Goal: Task Accomplishment & Management: Use online tool/utility

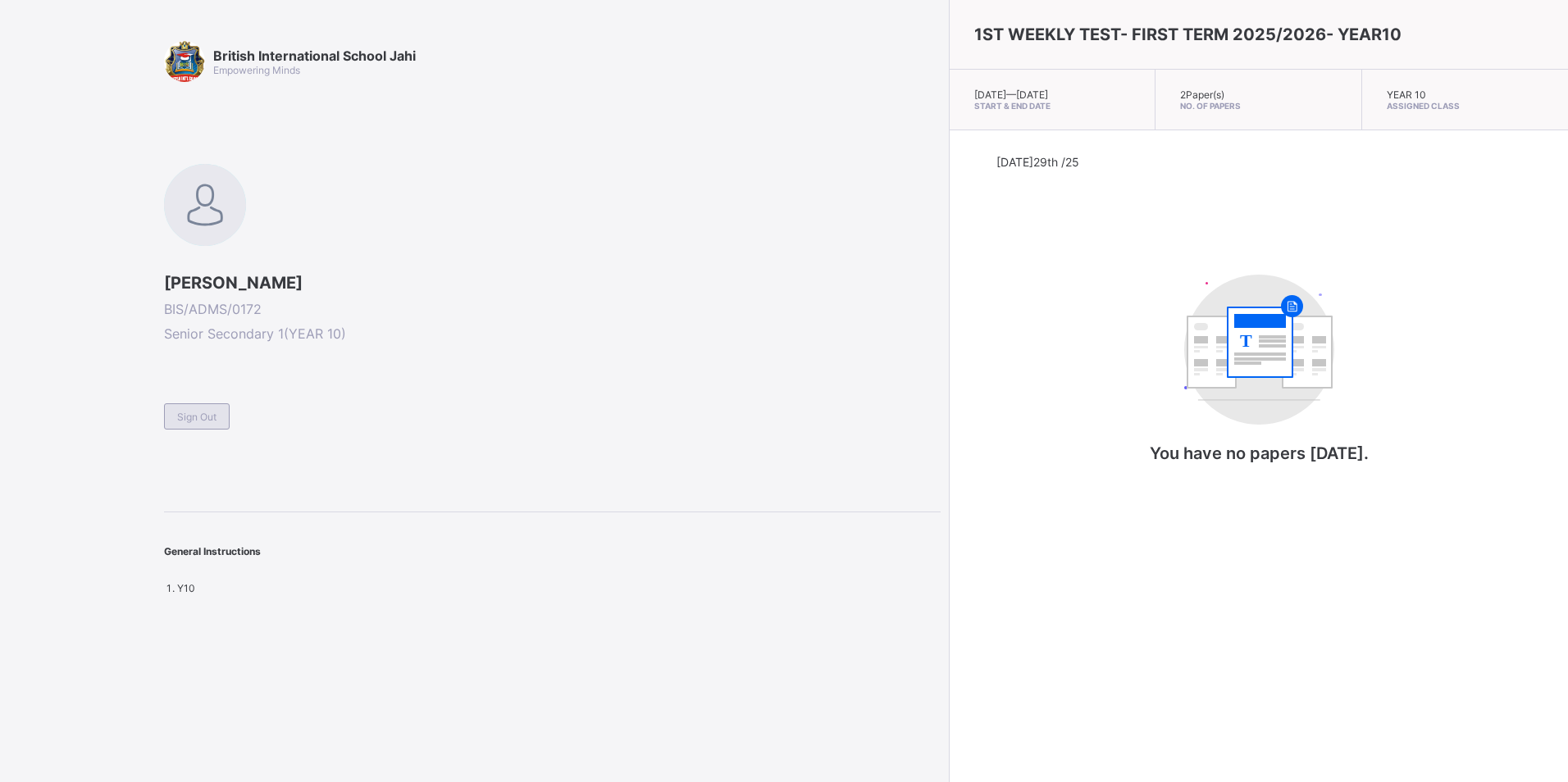
click at [183, 406] on div "Sign Out" at bounding box center [197, 416] width 66 height 26
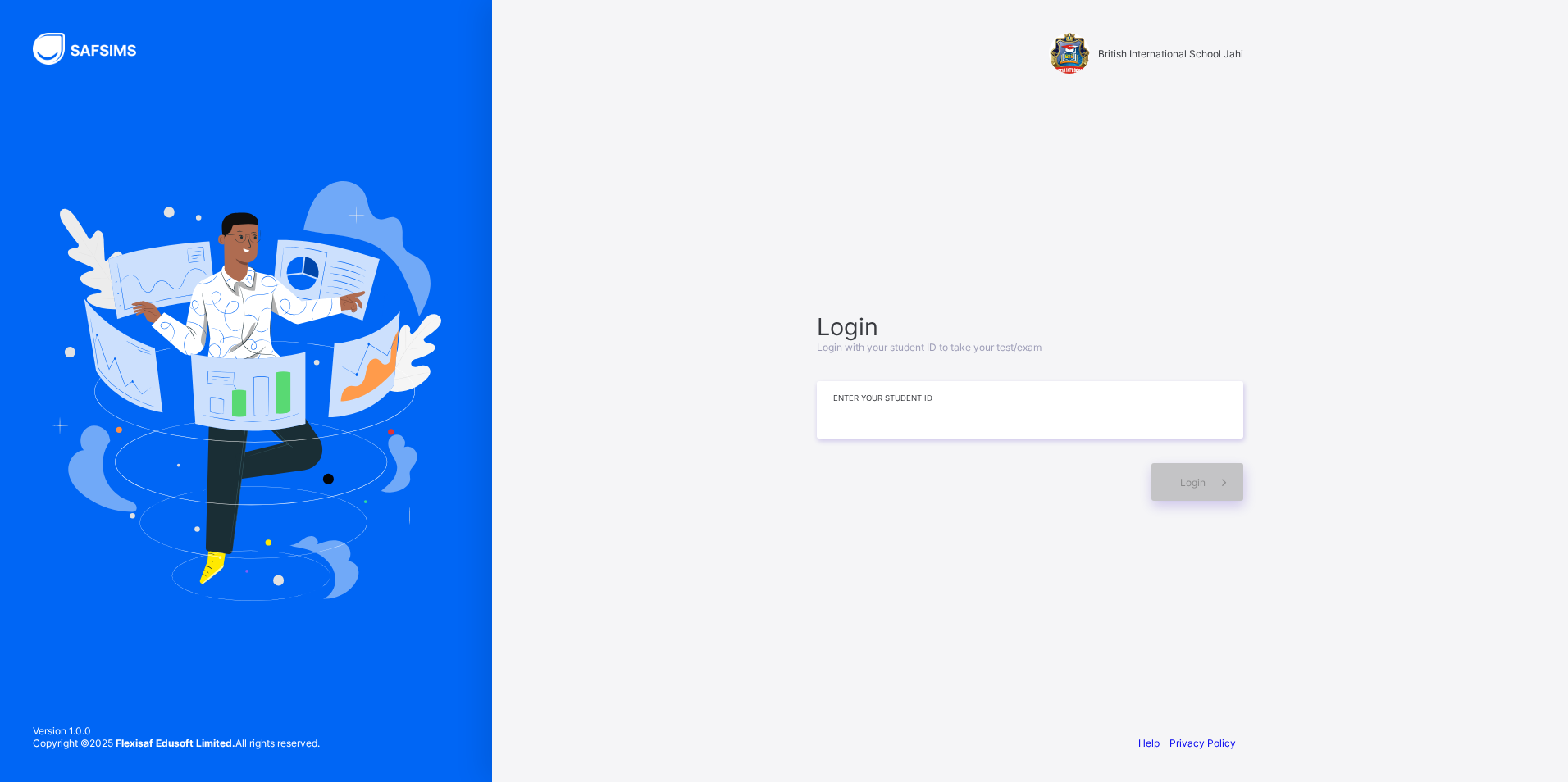
drag, startPoint x: 769, startPoint y: 0, endPoint x: 994, endPoint y: 399, distance: 458.1
click at [994, 399] on input at bounding box center [1030, 409] width 426 height 57
click at [1168, 484] on div "Login" at bounding box center [1197, 482] width 92 height 38
click at [882, 411] on input "**********" at bounding box center [1030, 409] width 426 height 57
click at [1205, 473] on div "Login" at bounding box center [1197, 482] width 92 height 38
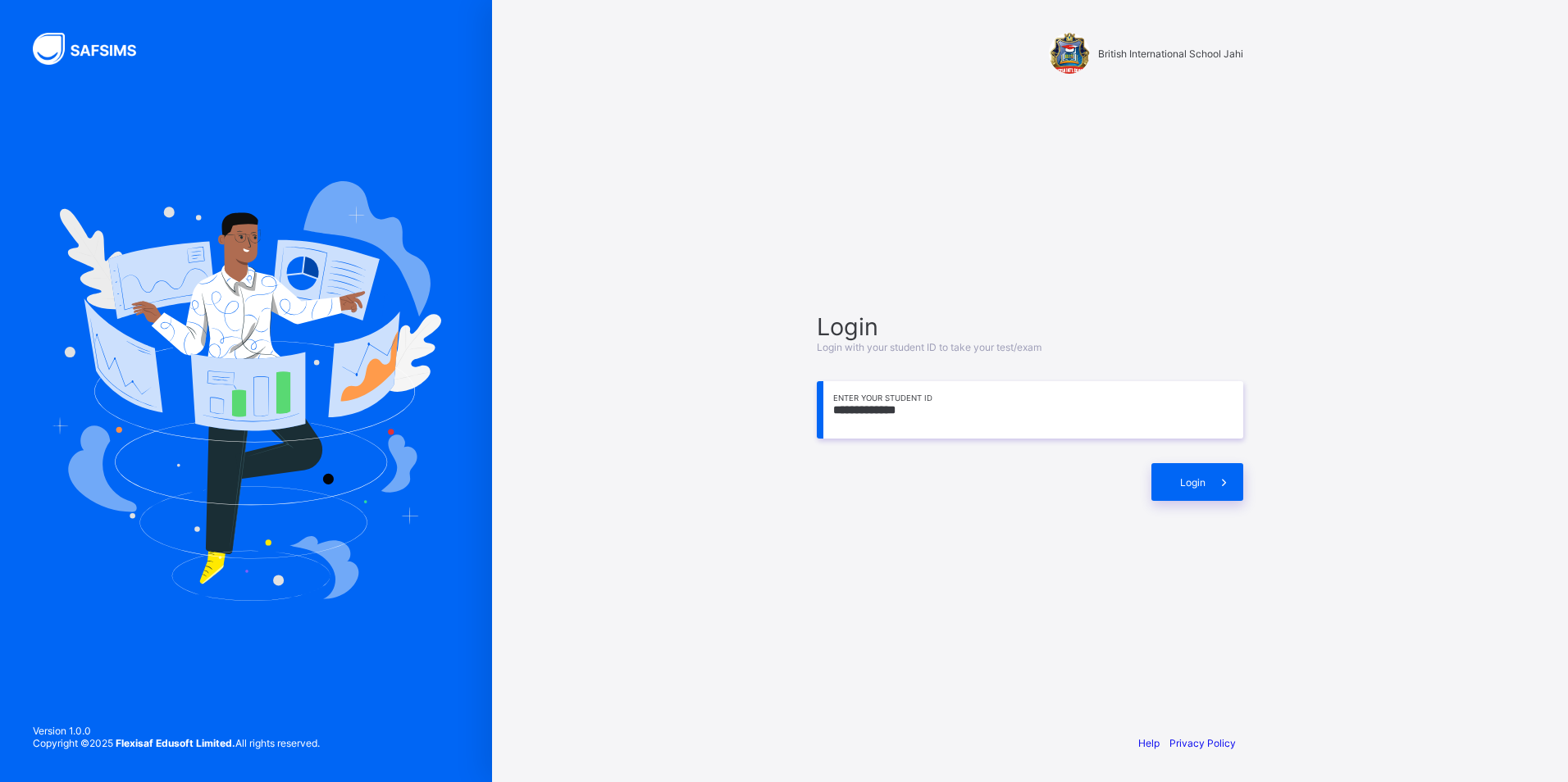
click at [892, 411] on input "**********" at bounding box center [1030, 409] width 426 height 57
click at [887, 409] on input "**********" at bounding box center [1030, 409] width 426 height 57
click at [888, 409] on input "**********" at bounding box center [1030, 409] width 426 height 57
type input "**********"
click at [1187, 489] on div "Login" at bounding box center [1197, 482] width 92 height 38
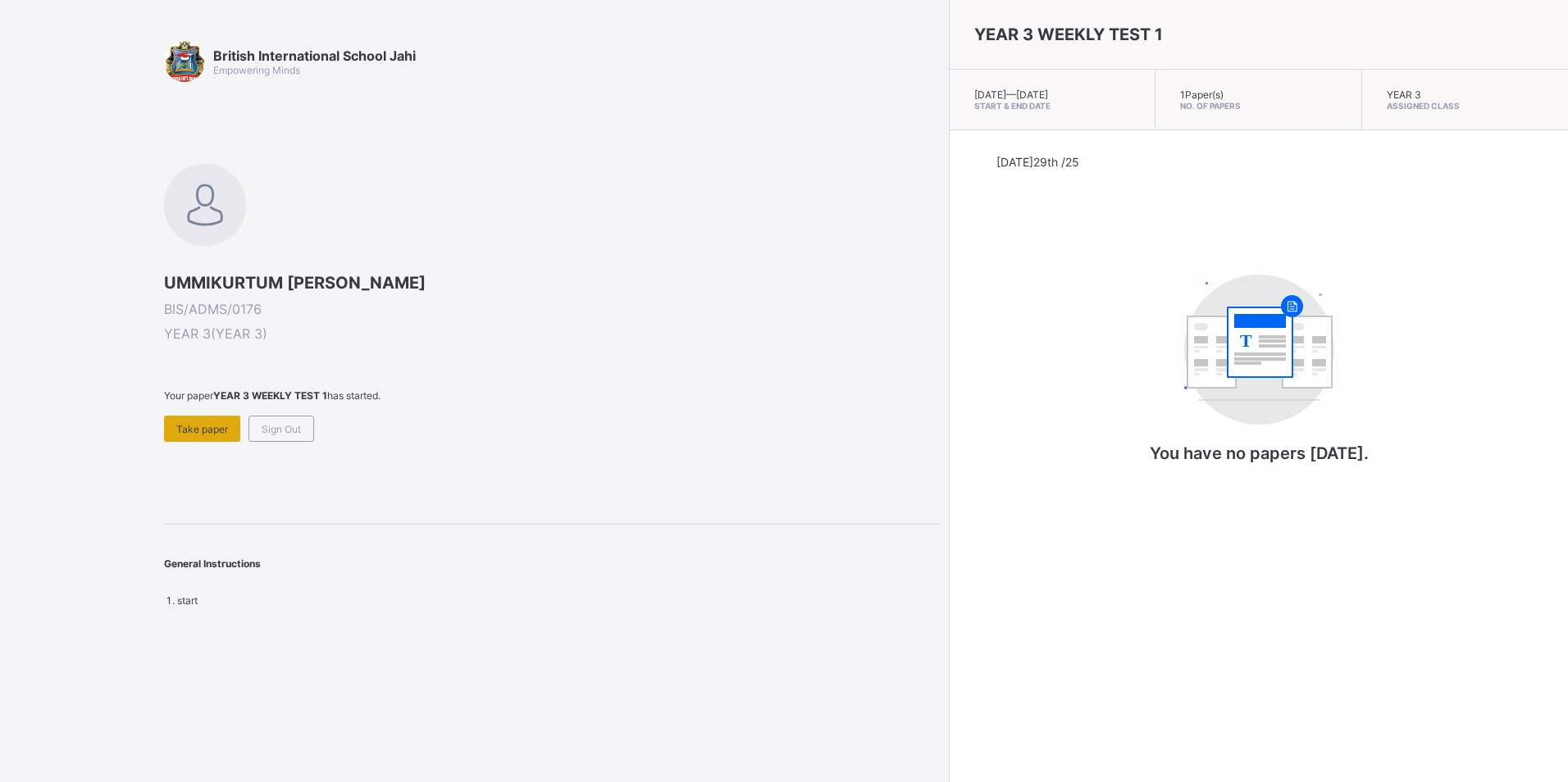
click at [183, 430] on span "Take paper" at bounding box center [202, 429] width 51 height 13
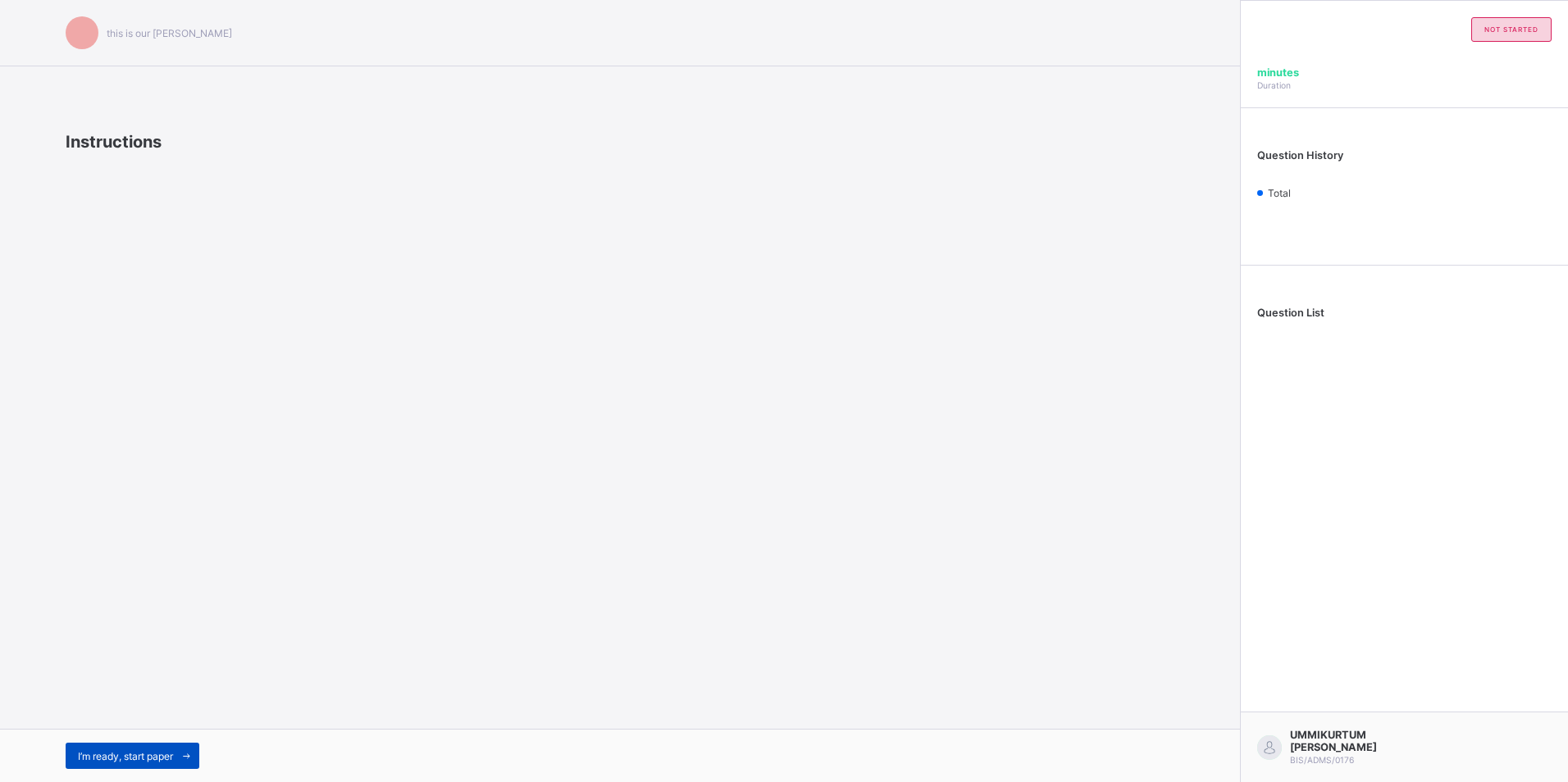
click at [116, 757] on span "I’m ready, start paper" at bounding box center [125, 756] width 95 height 13
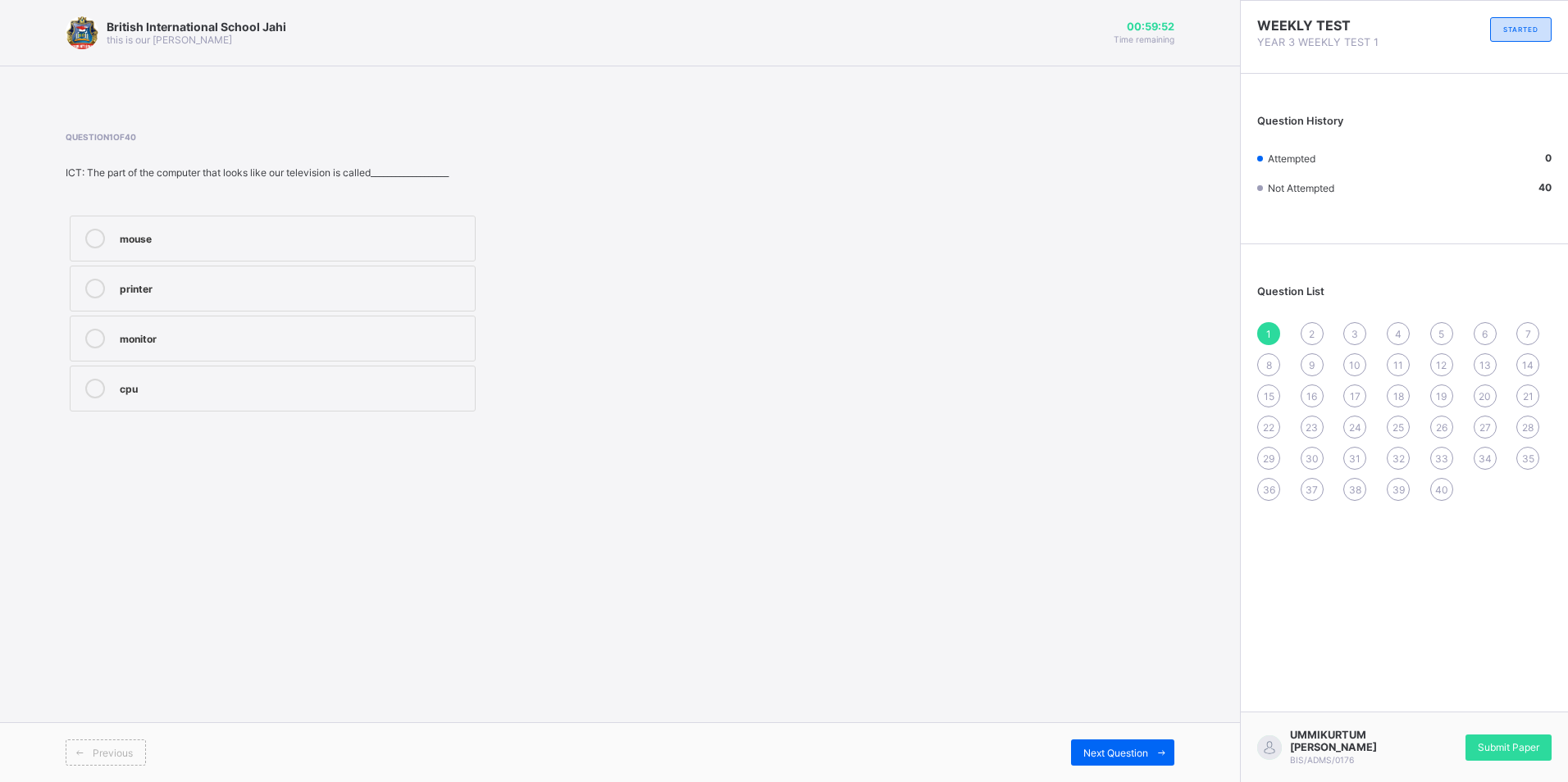
click at [98, 235] on icon at bounding box center [94, 238] width 19 height 19
click at [1131, 749] on span "Next Question" at bounding box center [1115, 753] width 65 height 13
drag, startPoint x: 1079, startPoint y: 741, endPoint x: 1064, endPoint y: 743, distance: 15.1
drag, startPoint x: 1113, startPoint y: 735, endPoint x: 1108, endPoint y: 743, distance: 9.4
drag, startPoint x: 1108, startPoint y: 743, endPoint x: 1097, endPoint y: 739, distance: 11.7
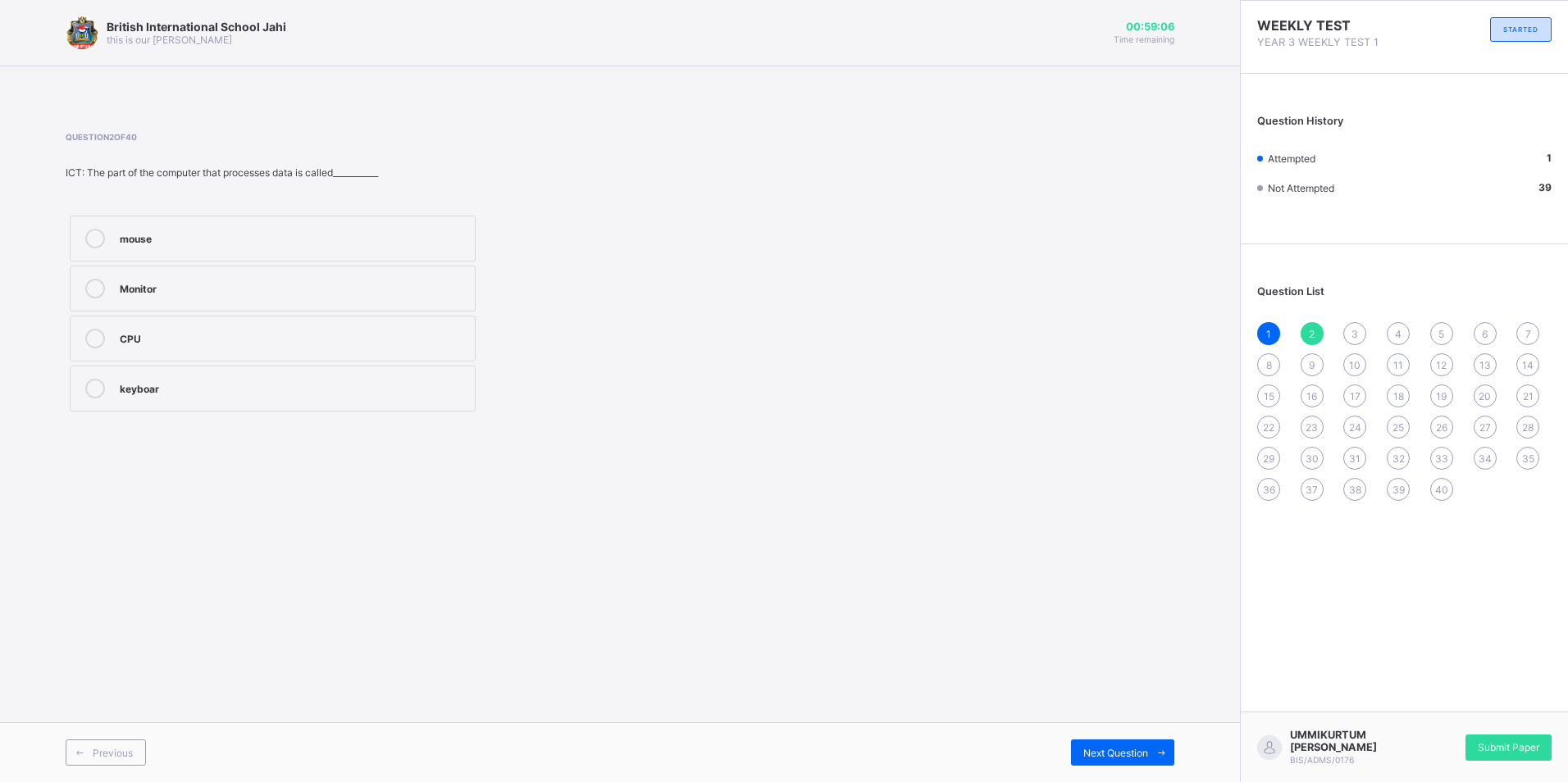
drag, startPoint x: 1108, startPoint y: 732, endPoint x: 1086, endPoint y: 802, distance: 73.4
drag, startPoint x: 1111, startPoint y: 740, endPoint x: 1108, endPoint y: 721, distance: 19.2
drag, startPoint x: 1108, startPoint y: 721, endPoint x: 1107, endPoint y: 746, distance: 25.0
drag, startPoint x: 1107, startPoint y: 746, endPoint x: 1075, endPoint y: 753, distance: 32.8
drag, startPoint x: 1075, startPoint y: 753, endPoint x: 957, endPoint y: 629, distance: 171.2
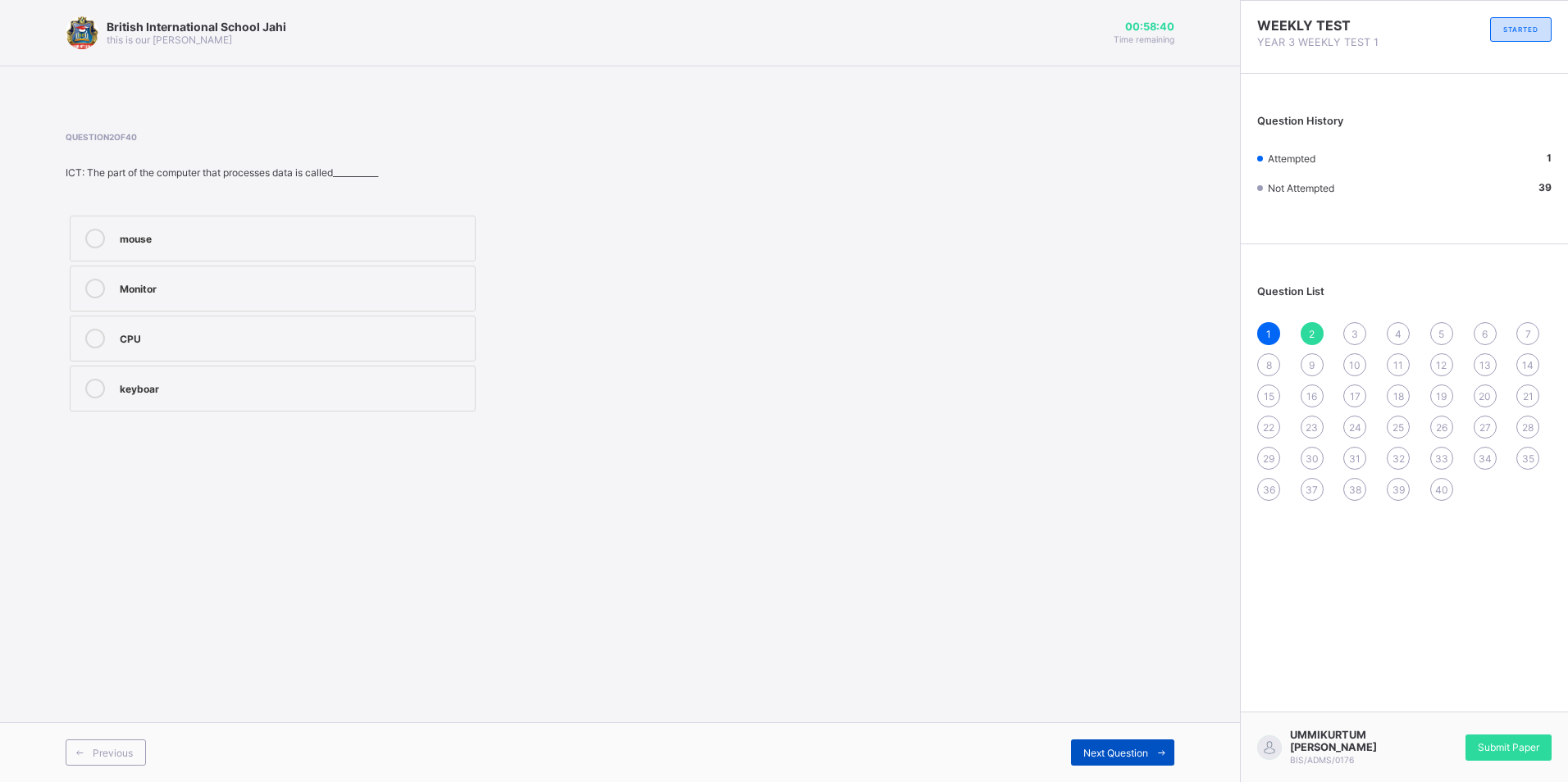
drag, startPoint x: 957, startPoint y: 629, endPoint x: 1129, endPoint y: 742, distance: 205.8
drag, startPoint x: 1129, startPoint y: 742, endPoint x: 1030, endPoint y: 730, distance: 99.7
drag, startPoint x: 1030, startPoint y: 730, endPoint x: 862, endPoint y: 247, distance: 511.4
click at [862, 247] on div "Question 2 of 40 ICT: The part of the computer that processes data is called___…" at bounding box center [620, 273] width 1109 height 283
click at [386, 253] on label "mouse" at bounding box center [273, 238] width 406 height 46
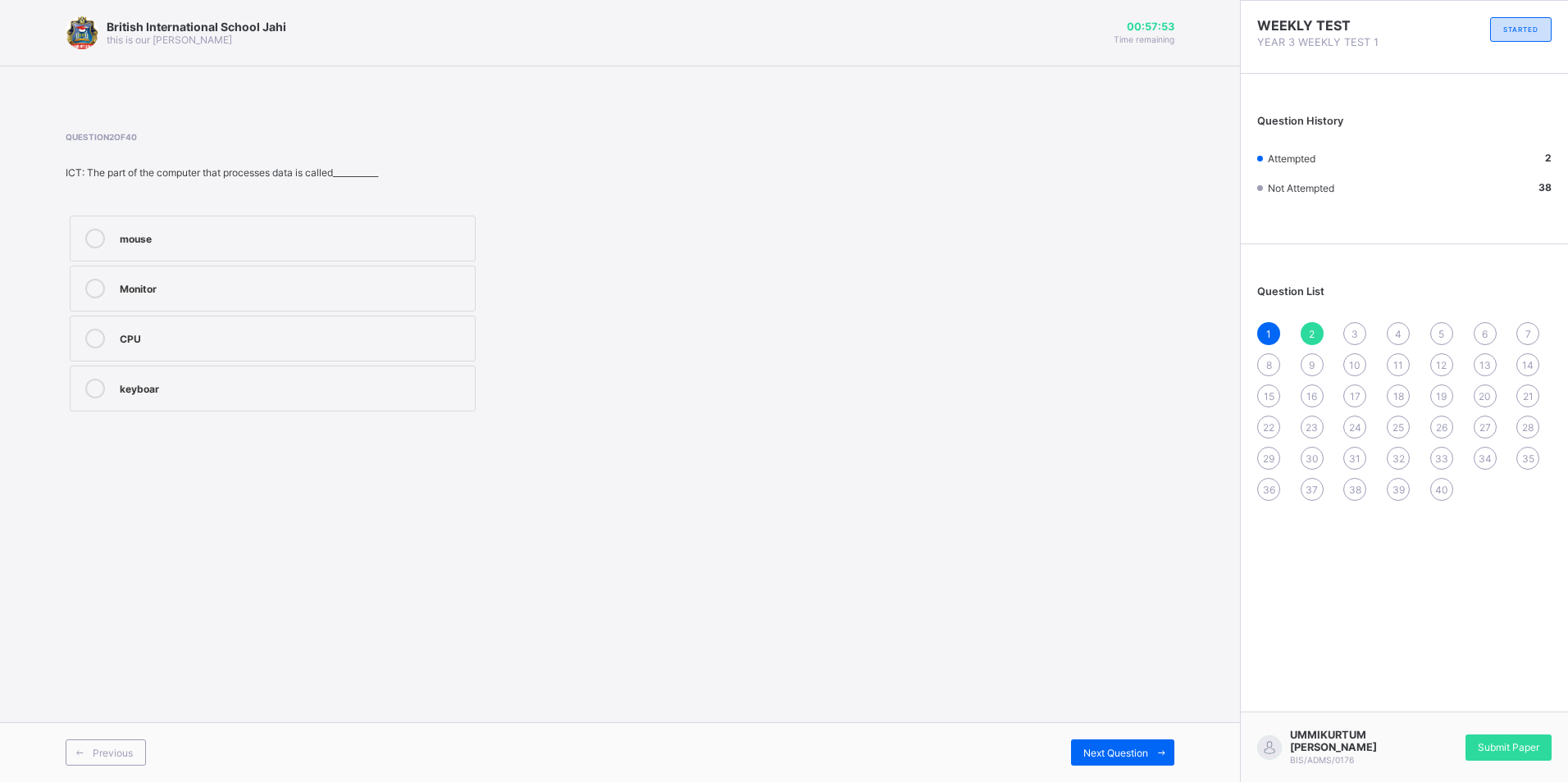
click at [1135, 736] on div "Previous Next Question" at bounding box center [620, 752] width 1240 height 60
click at [1134, 727] on div "Previous Next Question" at bounding box center [620, 752] width 1240 height 60
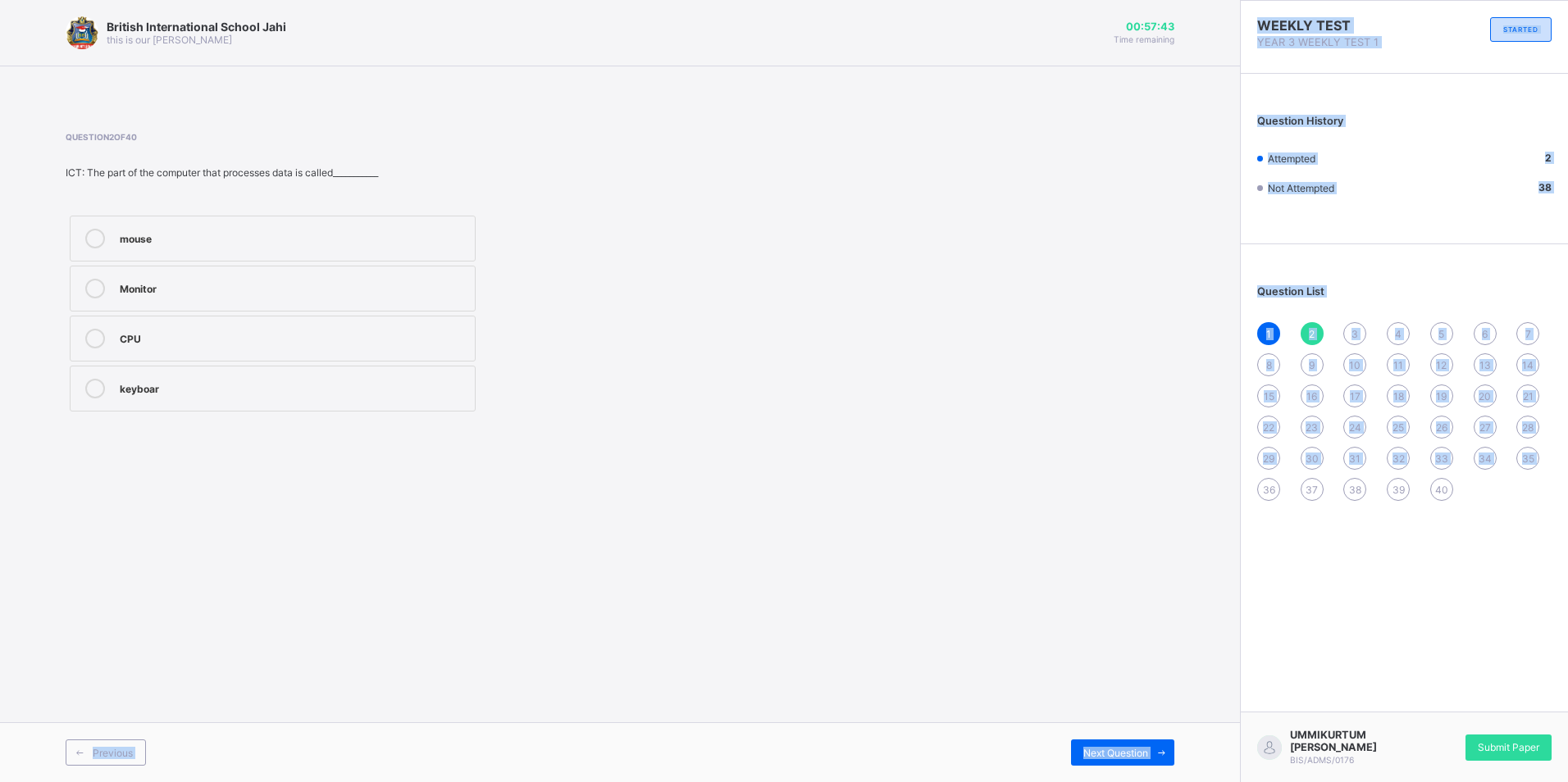
drag, startPoint x: 1242, startPoint y: 616, endPoint x: 1284, endPoint y: 603, distance: 44.0
click at [1284, 603] on div "[GEOGRAPHIC_DATA] Jahi this is our [PERSON_NAME] 00:57:43 Time remaining Questi…" at bounding box center [784, 391] width 1568 height 782
click at [1127, 750] on span "Next Question" at bounding box center [1115, 753] width 65 height 13
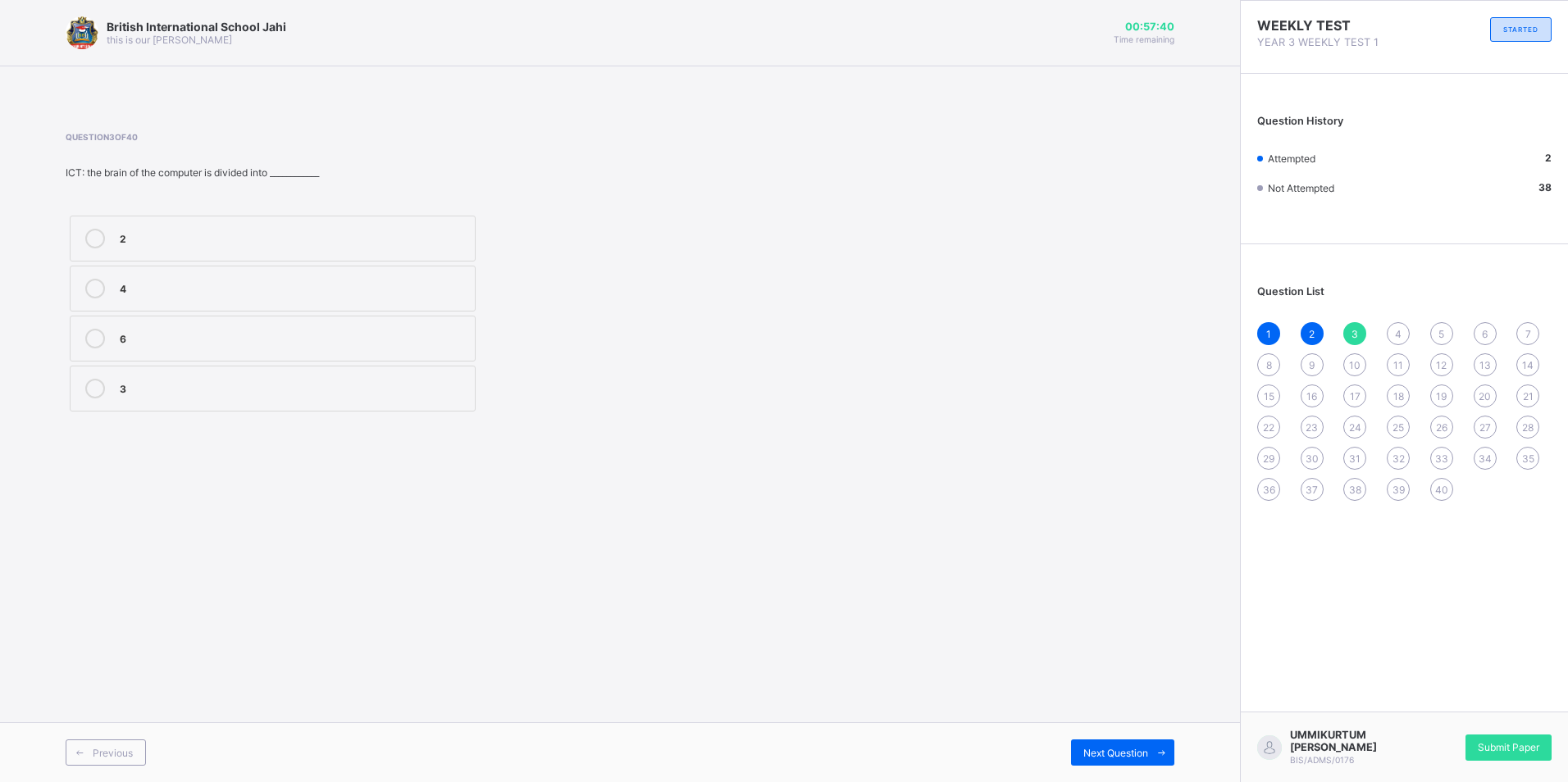
click at [1391, 550] on div "WEEKLY TEST YEAR 3 WEEKLY TEST 1 STARTED Question History Attempted 2 Not Attem…" at bounding box center [1404, 391] width 328 height 782
click at [1313, 337] on span "2" at bounding box center [1311, 334] width 6 height 13
click at [1143, 741] on div "Next Question" at bounding box center [1122, 752] width 103 height 26
click at [273, 222] on label "2" at bounding box center [273, 238] width 406 height 46
click at [1399, 319] on div "Question List 1 2 3 4 5 6 7 8 9 10 11 12 13 14 15 16 17 18 19 20 21 22 23 24 25…" at bounding box center [1404, 384] width 327 height 265
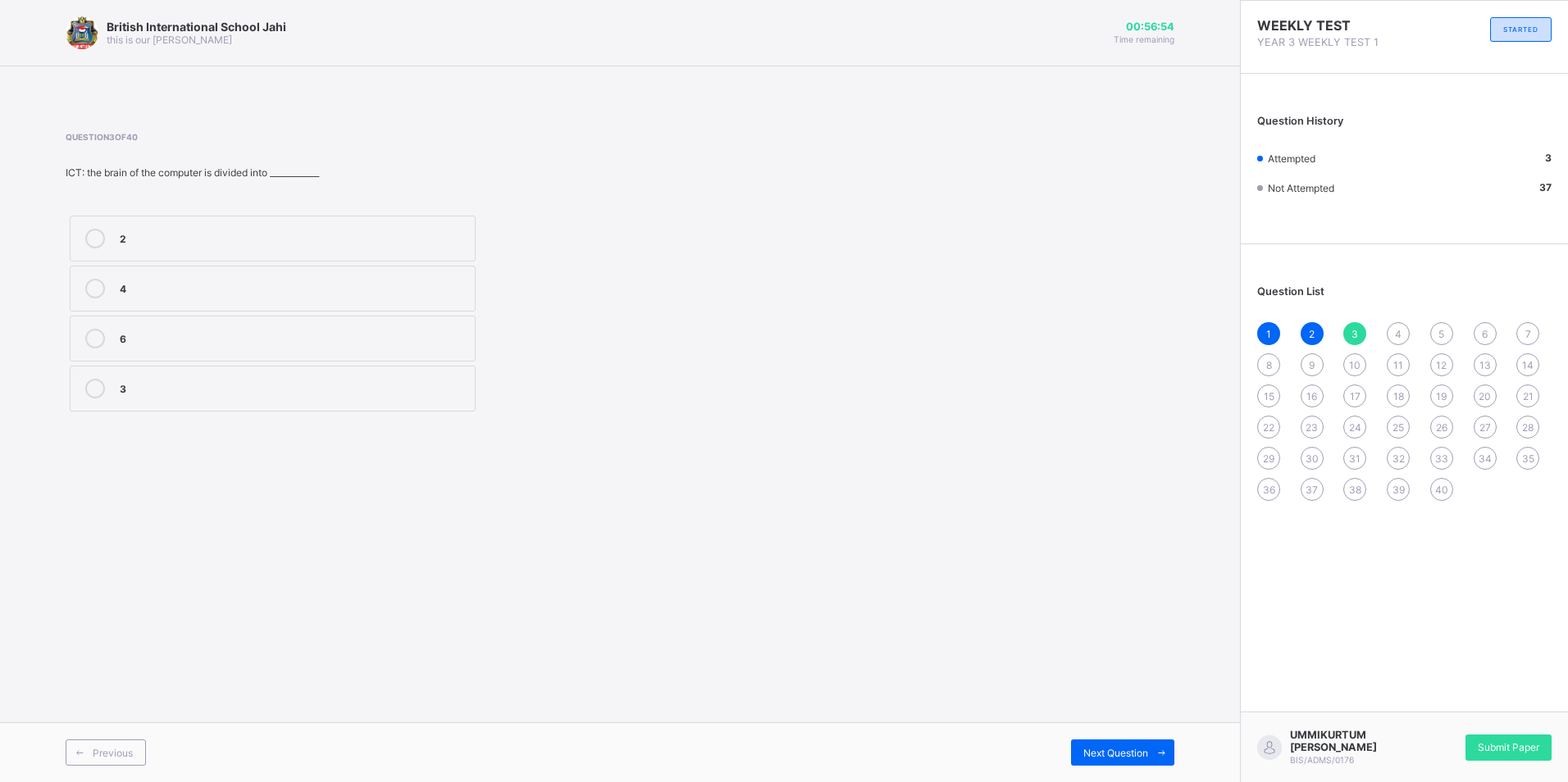
click at [1390, 330] on div "4" at bounding box center [1398, 333] width 23 height 23
click at [264, 271] on label "printer" at bounding box center [273, 288] width 406 height 46
click at [1436, 322] on div "1 2 3 4 5 6 7 8 9 10 11 12 13 14 15 16 17 18 19 20 21 22 23 24 25 26 27 28 29 3…" at bounding box center [1405, 411] width 294 height 179
click at [1436, 323] on div "1 2 3 4 5 6 7 8 9 10 11 12 13 14 15 16 17 18 19 20 21 22 23 24 25 26 27 28 29 3…" at bounding box center [1405, 411] width 294 height 179
click at [1439, 324] on div "5" at bounding box center [1441, 333] width 23 height 23
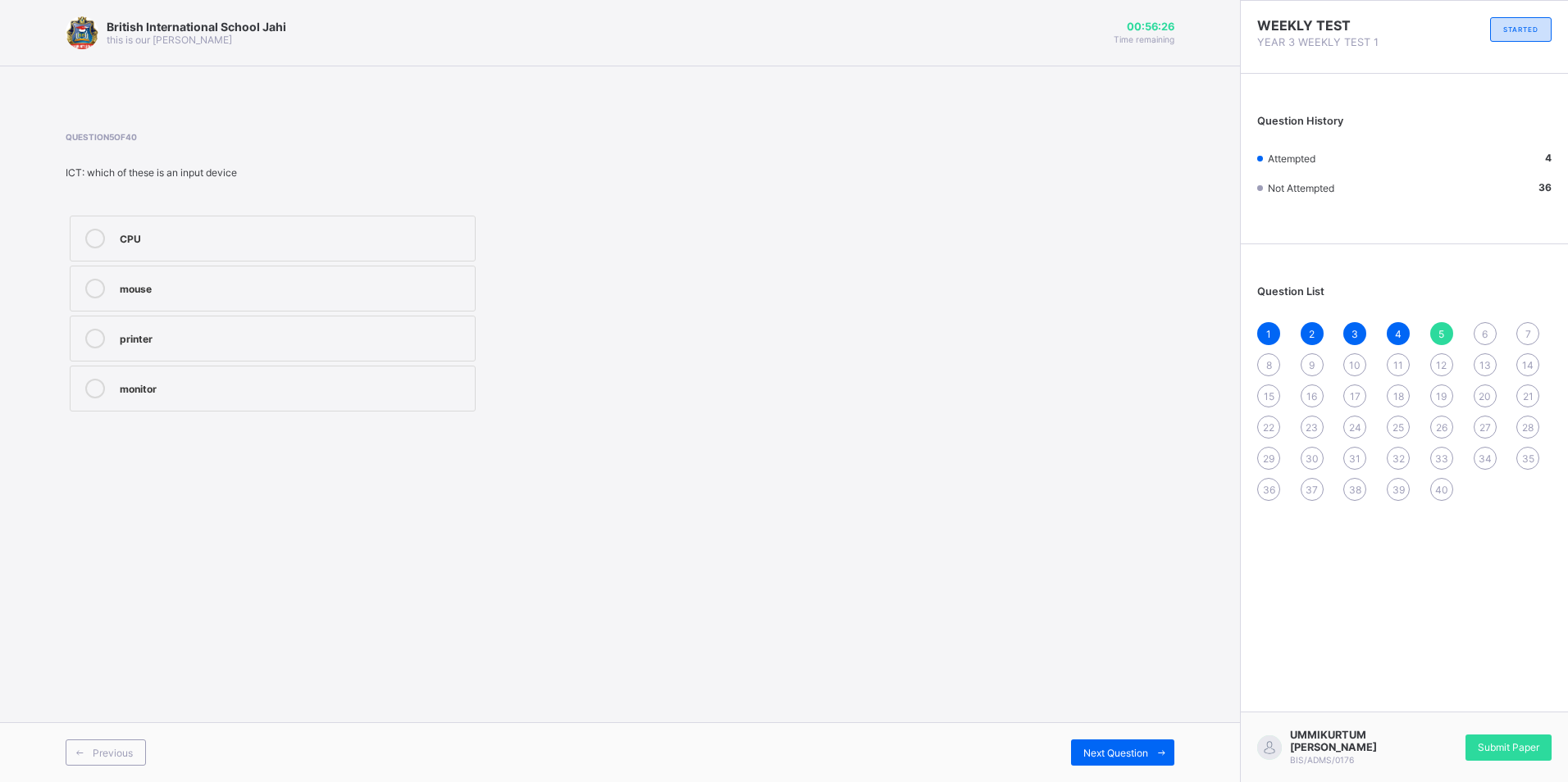
click at [278, 377] on label "monitor" at bounding box center [273, 388] width 406 height 46
click at [1486, 325] on div "6" at bounding box center [1485, 333] width 23 height 23
click at [377, 347] on div "districting" at bounding box center [293, 338] width 347 height 19
drag, startPoint x: 1525, startPoint y: 320, endPoint x: 1540, endPoint y: 314, distance: 16.2
click at [1540, 314] on div "Question List 1 2 3 4 5 6 7 8 9 10 11 12 13 14 15 16 17 18 19 20 21 22 23 24 25…" at bounding box center [1404, 384] width 327 height 265
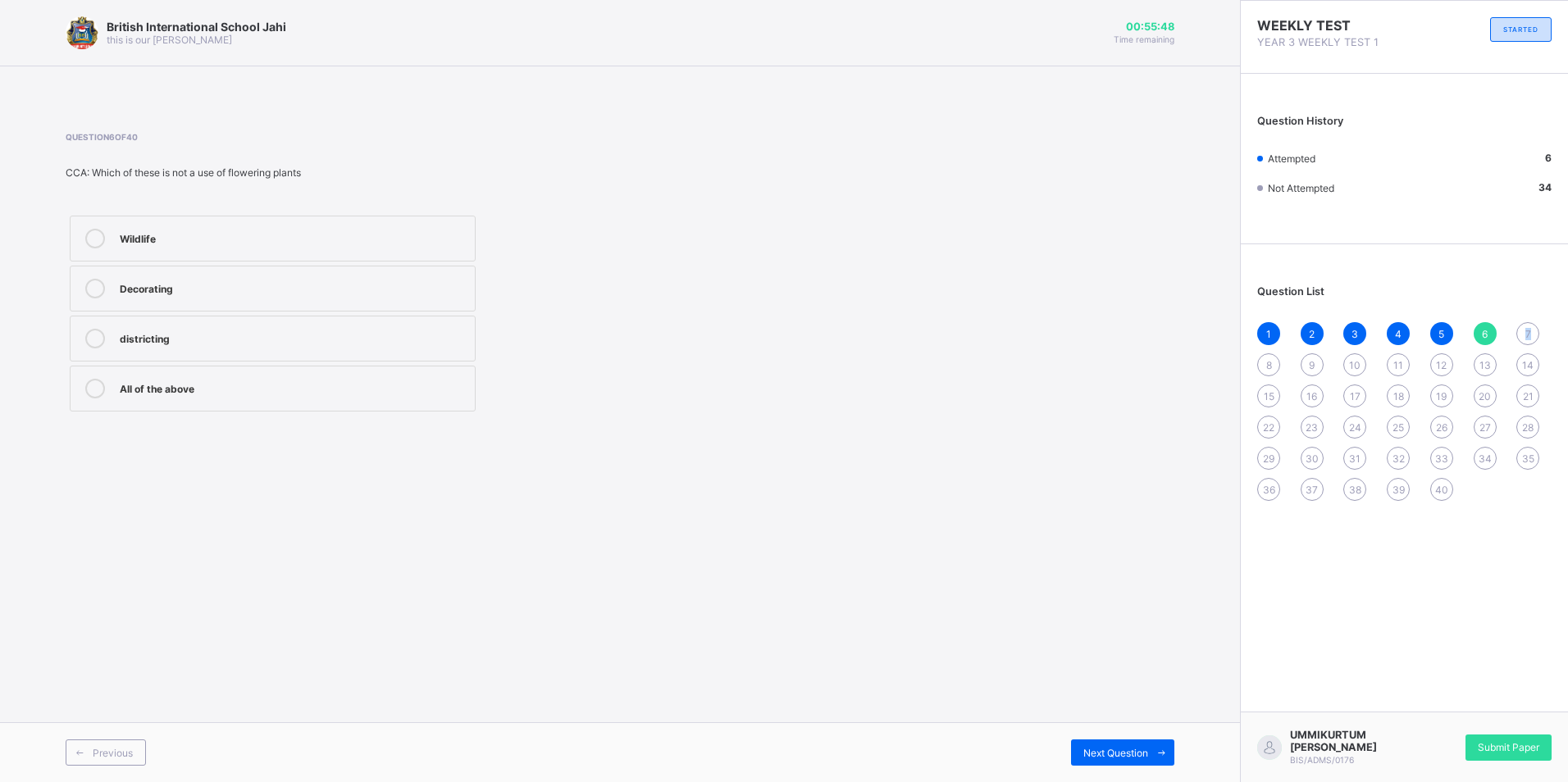
click at [1521, 326] on div "7" at bounding box center [1528, 333] width 23 height 23
click at [364, 340] on div "grasses" at bounding box center [293, 336] width 347 height 16
click at [1263, 360] on div "8" at bounding box center [1269, 364] width 23 height 23
drag, startPoint x: 210, startPoint y: 231, endPoint x: 196, endPoint y: 252, distance: 25.2
click at [199, 237] on div "Moping" at bounding box center [293, 236] width 347 height 16
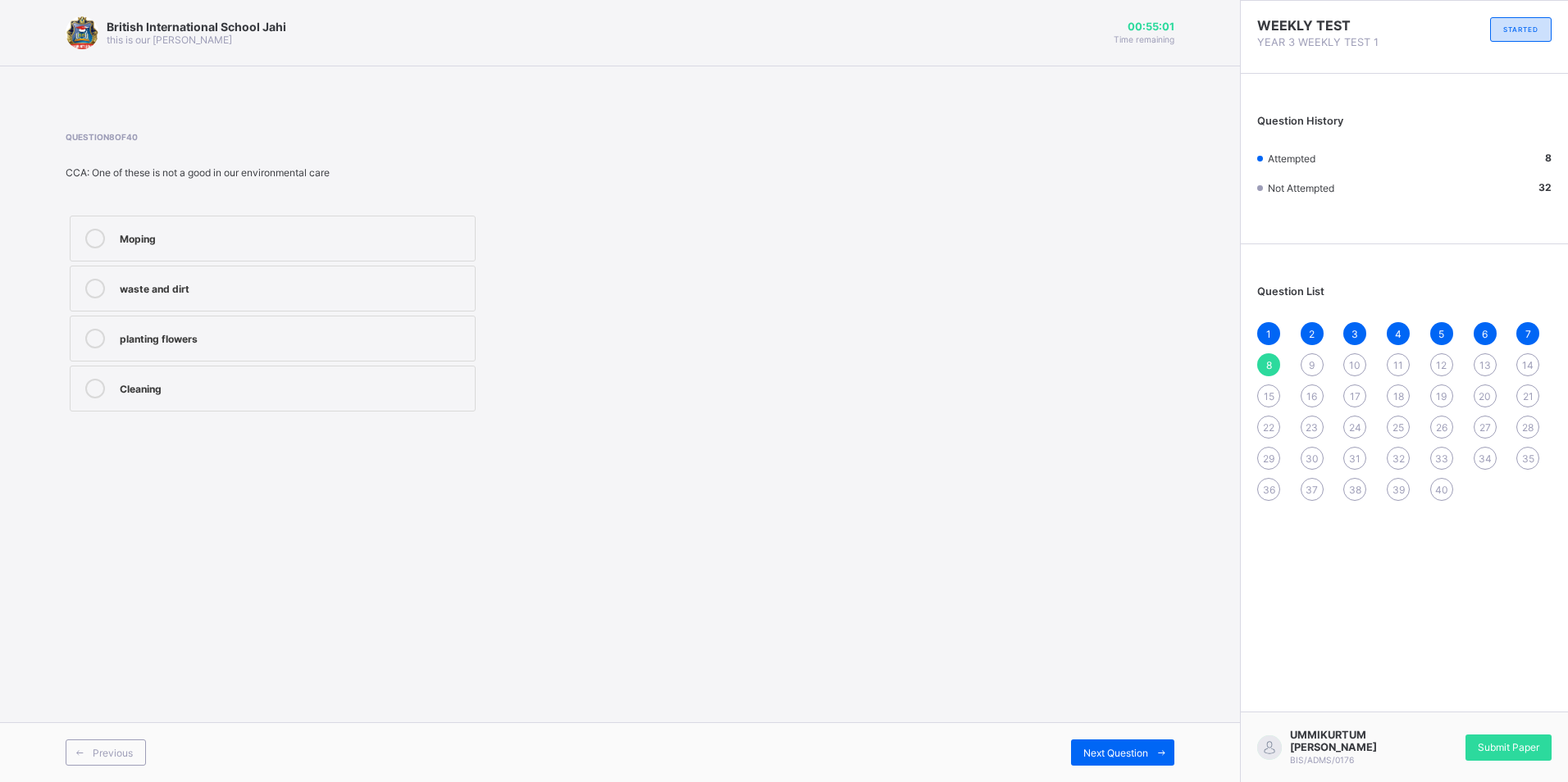
click at [1310, 350] on div "1 2 3 4 5 6 7 8 9 10 11 12 13 14 15 16 17 18 19 20 21 22 23 24 25 26 27 28 29 3…" at bounding box center [1405, 411] width 294 height 179
drag, startPoint x: 1311, startPoint y: 360, endPoint x: 1326, endPoint y: 351, distance: 17.5
click at [1326, 351] on div "1 2 3 4 5 6 7 8 9 10 11 12 13 14 15 16 17 18 19 20 21 22 23 24 25 26 27 28 29 3…" at bounding box center [1405, 411] width 294 height 179
click at [1309, 357] on div "9" at bounding box center [1311, 364] width 23 height 23
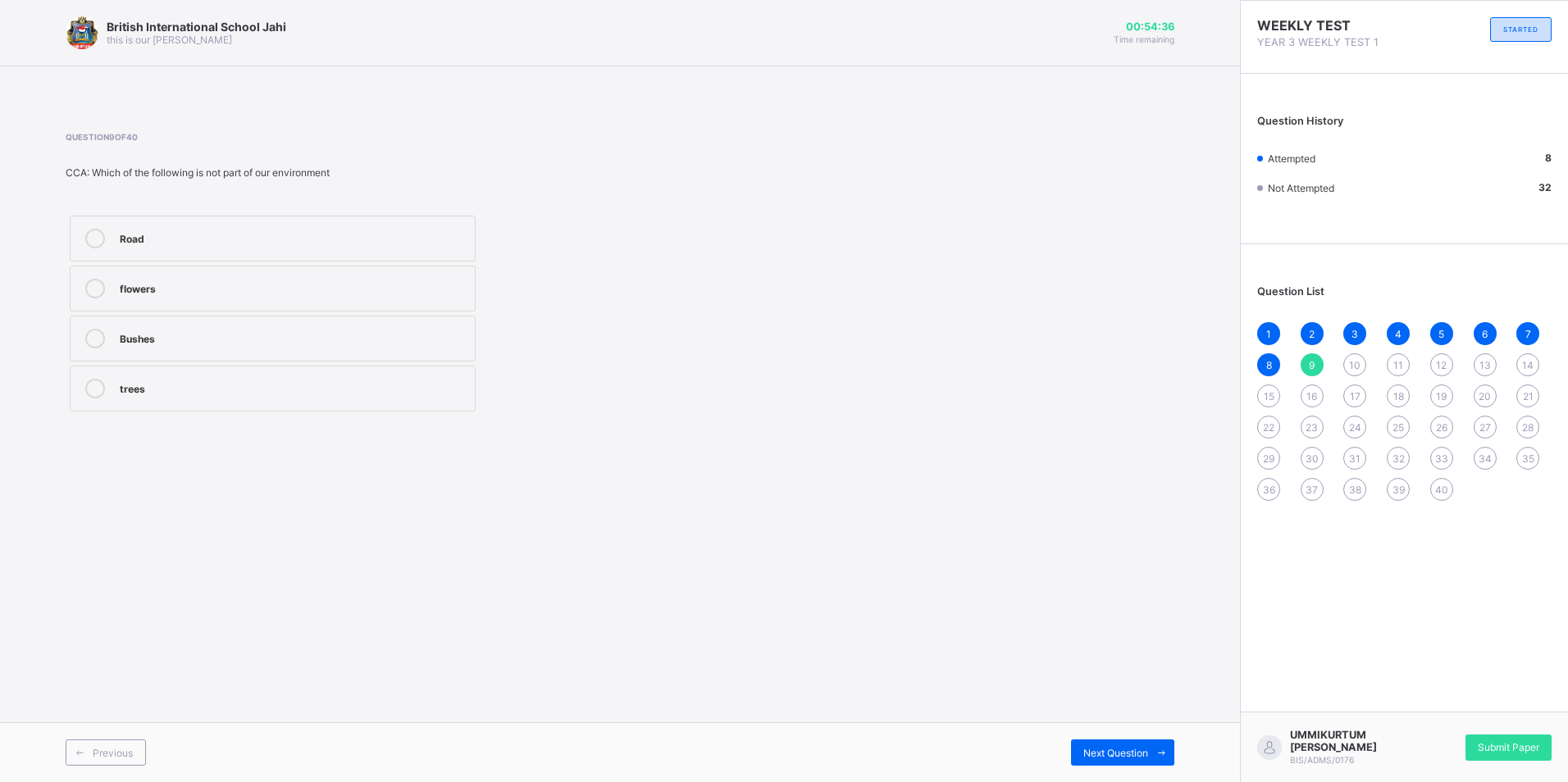
drag, startPoint x: 422, startPoint y: 190, endPoint x: 353, endPoint y: 260, distance: 98.3
click at [353, 260] on div "Question 9 of 40 CCA: Which of the following is not part of our environment Roa…" at bounding box center [411, 273] width 691 height 283
drag, startPoint x: 278, startPoint y: 337, endPoint x: 268, endPoint y: 351, distance: 17.2
click at [268, 351] on label "Bushes" at bounding box center [273, 338] width 406 height 46
drag, startPoint x: 1385, startPoint y: 329, endPoint x: 1353, endPoint y: 372, distance: 53.6
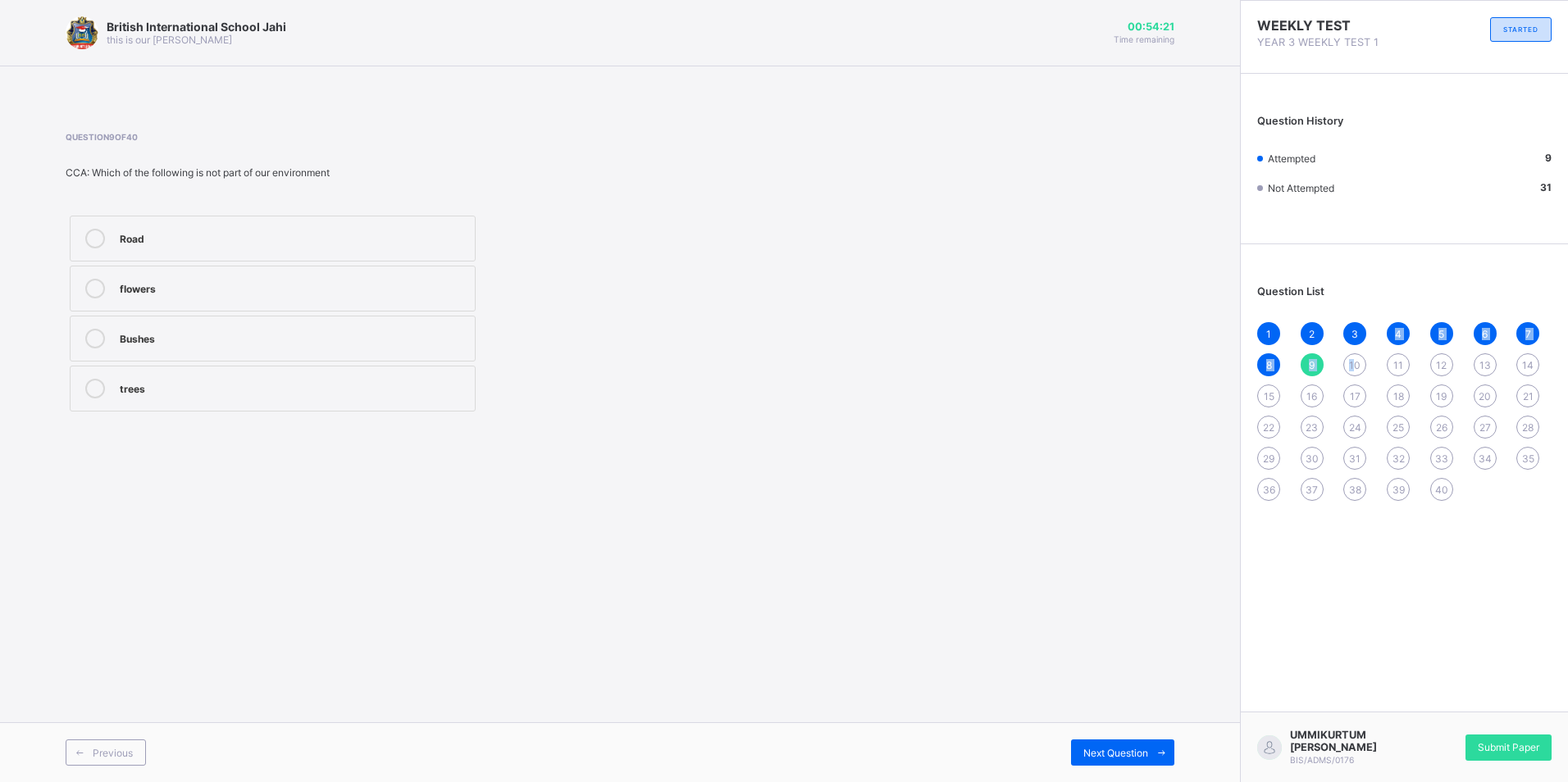
click at [1353, 372] on div "1 2 3 4 5 6 7 8 9 10 11 12 13 14 15 16 17 18 19 20 21 22 23 24 25 26 27 28 29 3…" at bounding box center [1405, 411] width 294 height 179
drag, startPoint x: 1353, startPoint y: 372, endPoint x: 1362, endPoint y: 360, distance: 15.0
click at [1362, 360] on div "10" at bounding box center [1354, 364] width 23 height 23
click at [387, 219] on label "our Community" at bounding box center [273, 238] width 406 height 46
click at [1389, 359] on div "11" at bounding box center [1398, 364] width 23 height 23
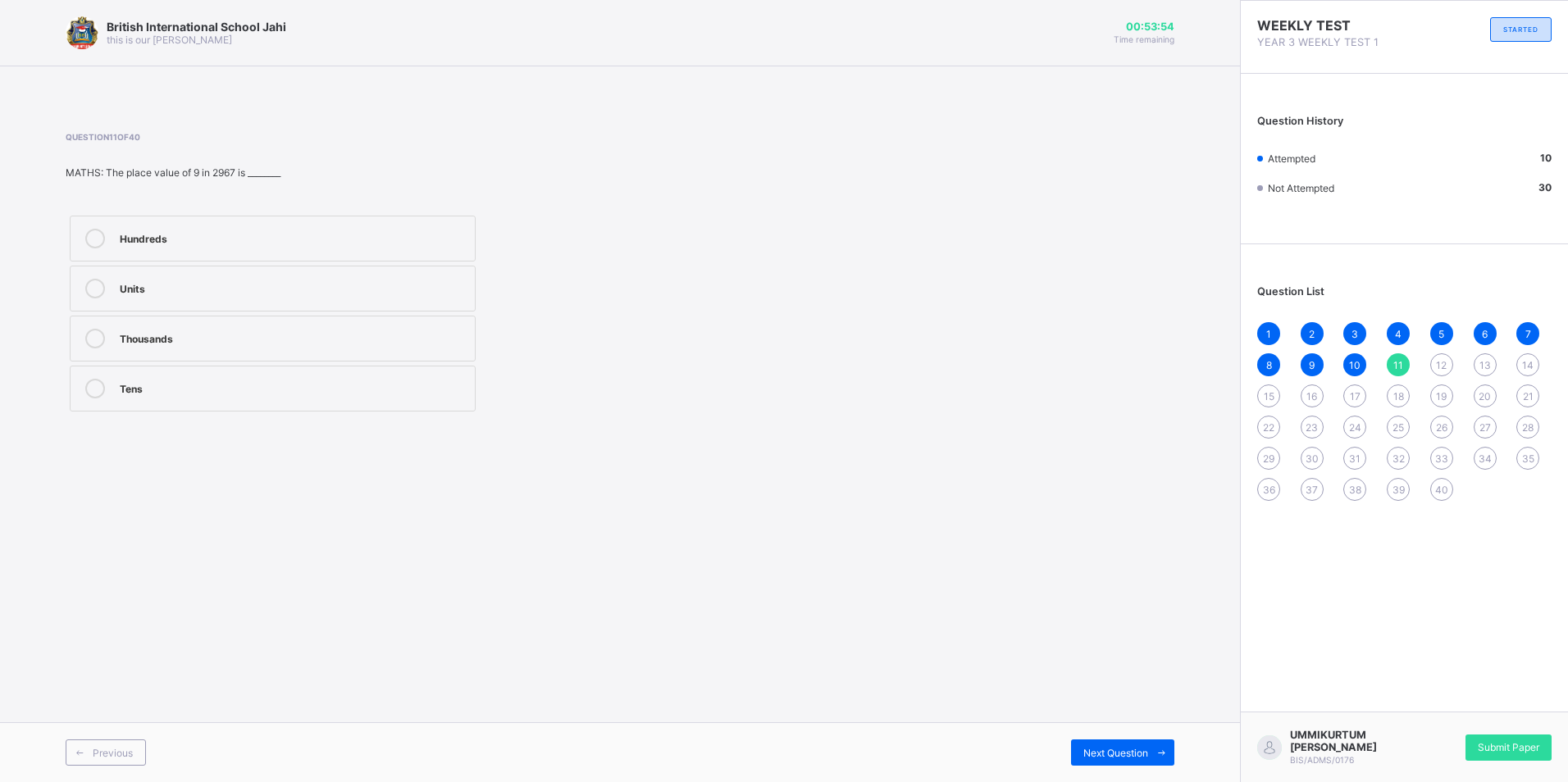
click at [379, 328] on label "Thousands" at bounding box center [273, 338] width 406 height 46
click at [1448, 346] on div "1 2 3 4 5 6 7 8 9 10 11 12 13 14 15 16 17 18 19 20 21 22 23 24 25 26 27 28 29 3…" at bounding box center [1405, 411] width 294 height 179
click at [1445, 354] on div "12" at bounding box center [1441, 364] width 23 height 23
click at [217, 373] on label "732" at bounding box center [273, 388] width 406 height 46
click at [1487, 353] on div "13" at bounding box center [1485, 364] width 23 height 23
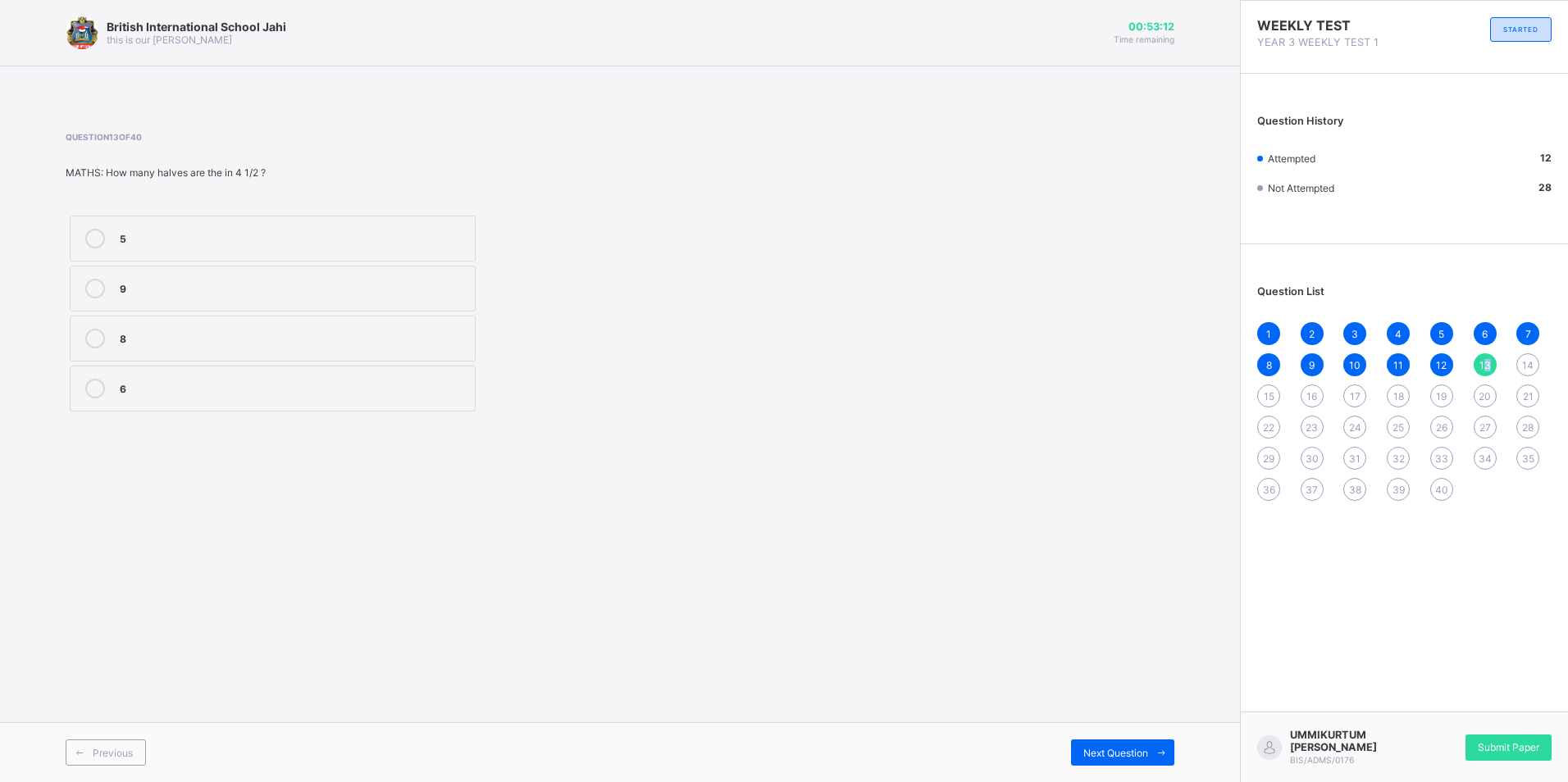
click at [1494, 359] on div "13" at bounding box center [1485, 364] width 23 height 23
drag, startPoint x: 1494, startPoint y: 359, endPoint x: 1512, endPoint y: 342, distance: 24.8
click at [1512, 342] on div "1 2 3 4 5 6 7 8 9 10 11 12 13 14 15 16 17 18 19 20 21 22 23 24 25 26 27 28 29 3…" at bounding box center [1405, 411] width 294 height 179
click at [319, 238] on div "5" at bounding box center [293, 236] width 347 height 16
click at [1528, 357] on div "14" at bounding box center [1528, 364] width 23 height 23
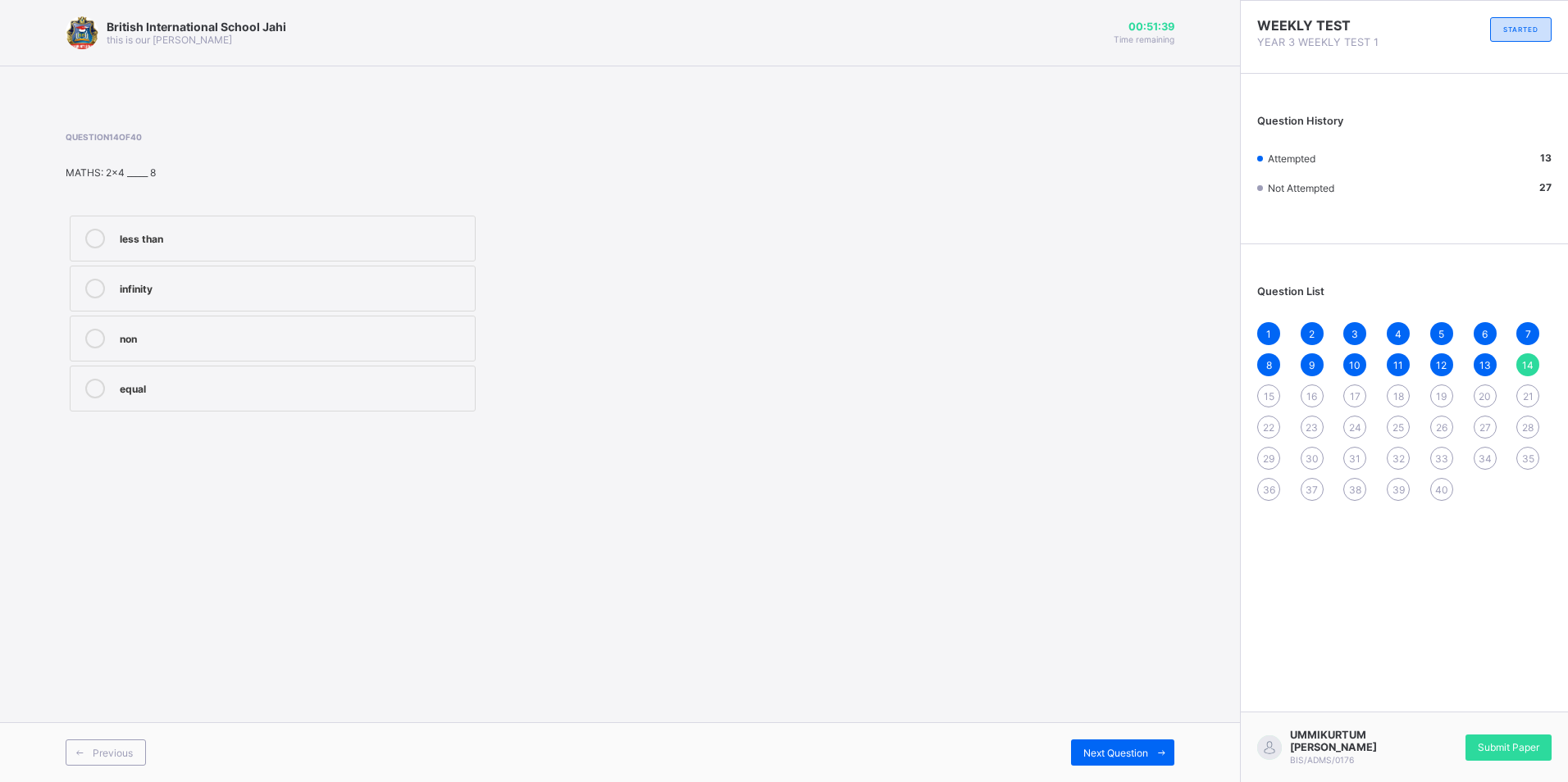
drag, startPoint x: 1176, startPoint y: 683, endPoint x: 1154, endPoint y: 545, distance: 139.7
click at [1152, 552] on div "British International School Jahi this is our [PERSON_NAME] 00:51:39 Time remai…" at bounding box center [620, 391] width 1240 height 782
click at [250, 239] on div "less than" at bounding box center [293, 236] width 347 height 16
click at [1269, 376] on div "8" at bounding box center [1269, 364] width 23 height 23
click at [1276, 374] on div "1 2 3 4 5 6 7 8 9 10 11 12 13 14 15 16 17 18 19 20 21 22 23 24 25 26 27 28 29 3…" at bounding box center [1405, 411] width 294 height 179
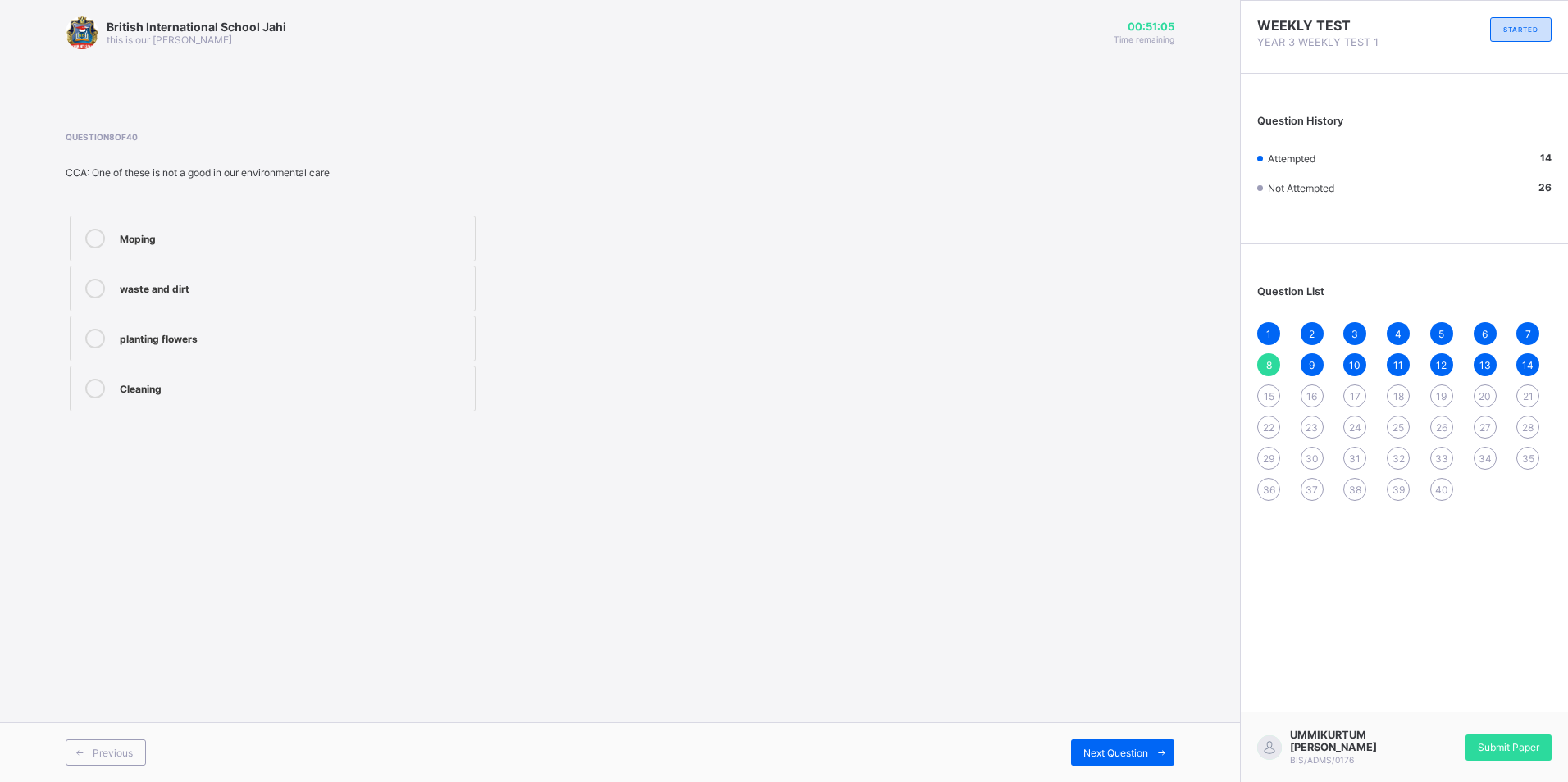
click at [1267, 392] on span "15" at bounding box center [1269, 396] width 11 height 13
click at [241, 219] on label "3,6 7" at bounding box center [273, 238] width 406 height 46
click at [1313, 381] on div "1 2 3 4 5 6 7 8 9 10 11 12 13 14 15 16 17 18 19 20 21 22 23 24 25 26 27 28 29 3…" at bounding box center [1405, 411] width 294 height 179
click at [1284, 399] on div "1 2 3 4 5 6 7 8 9 10 11 12 13 14 15 16 17 18 19 20 21 22 23 24 25 26 27 28 29 3…" at bounding box center [1405, 411] width 294 height 179
click at [1310, 394] on span "16" at bounding box center [1311, 396] width 11 height 13
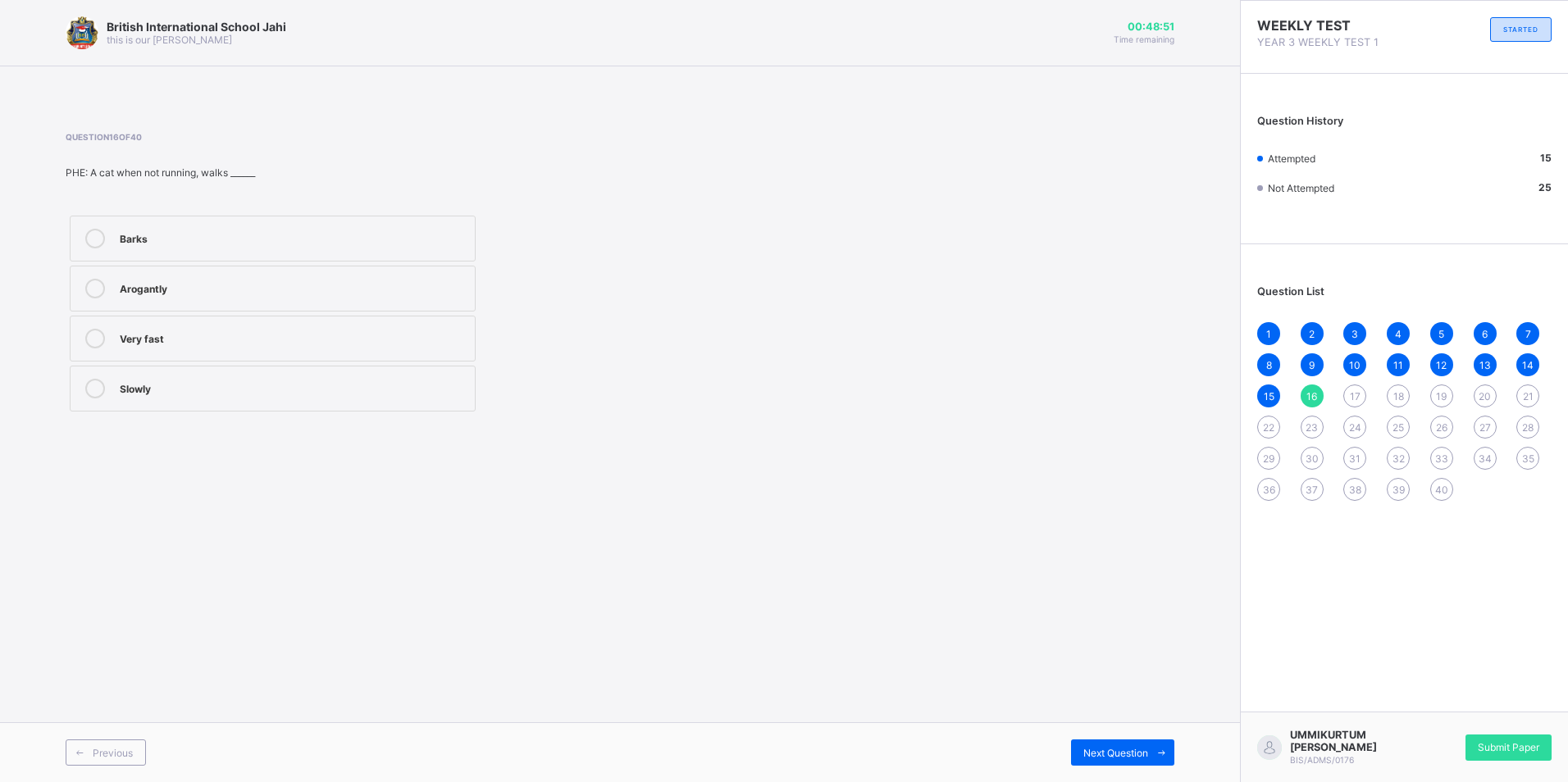
click at [214, 225] on label "Barks" at bounding box center [273, 238] width 406 height 46
click at [1350, 386] on div "17" at bounding box center [1354, 395] width 23 height 23
click at [278, 279] on div "Flexibility" at bounding box center [293, 286] width 347 height 16
click at [1396, 392] on span "18" at bounding box center [1398, 396] width 11 height 13
click at [187, 288] on div "Singing" at bounding box center [293, 286] width 347 height 16
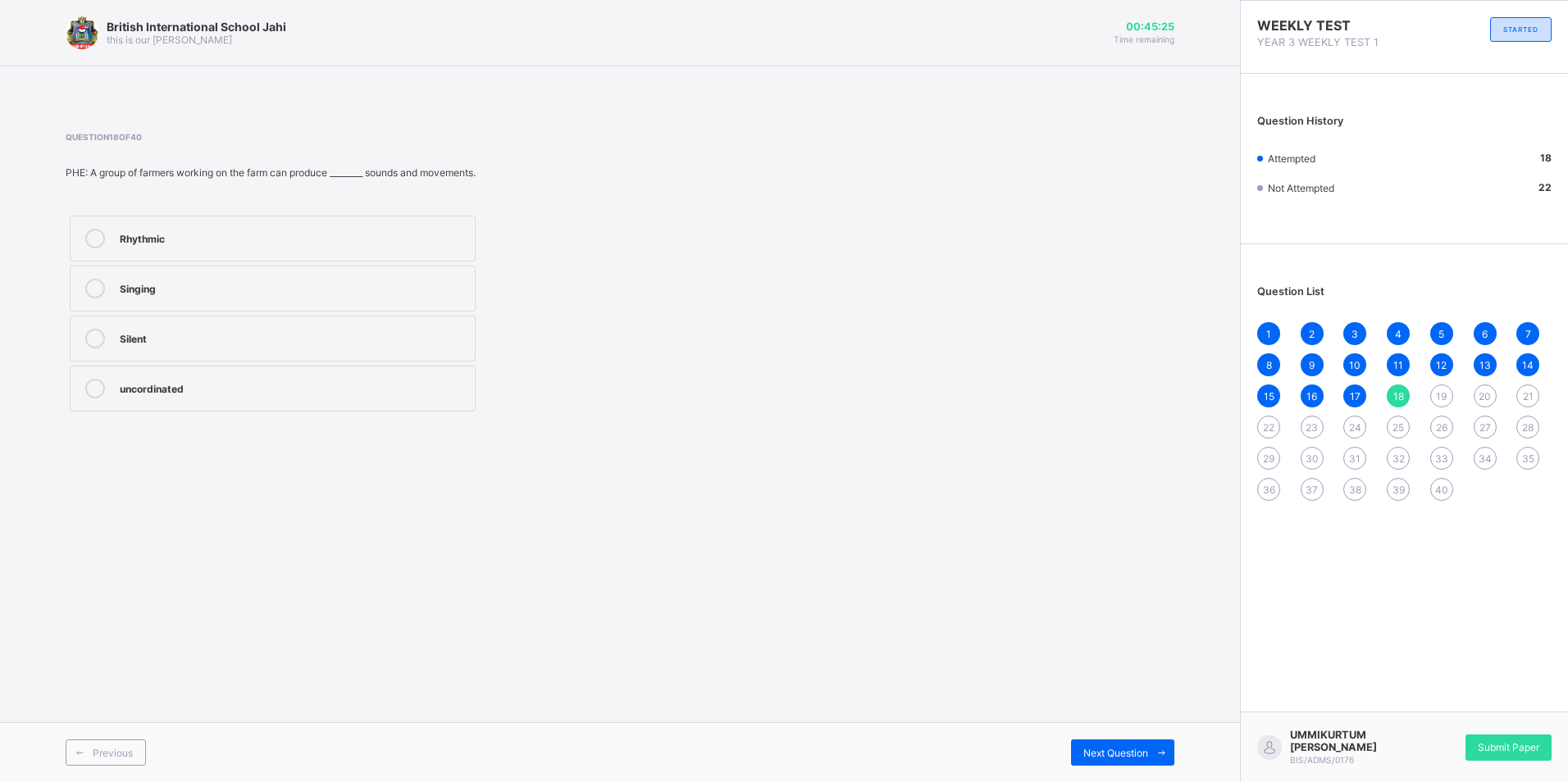
click at [1438, 393] on span "19" at bounding box center [1441, 396] width 11 height 13
click at [258, 282] on div "Bending" at bounding box center [293, 286] width 347 height 16
click at [1491, 373] on div "13" at bounding box center [1485, 364] width 23 height 23
click at [1484, 394] on span "20" at bounding box center [1485, 396] width 13 height 13
click at [1443, 388] on div "19" at bounding box center [1441, 395] width 23 height 23
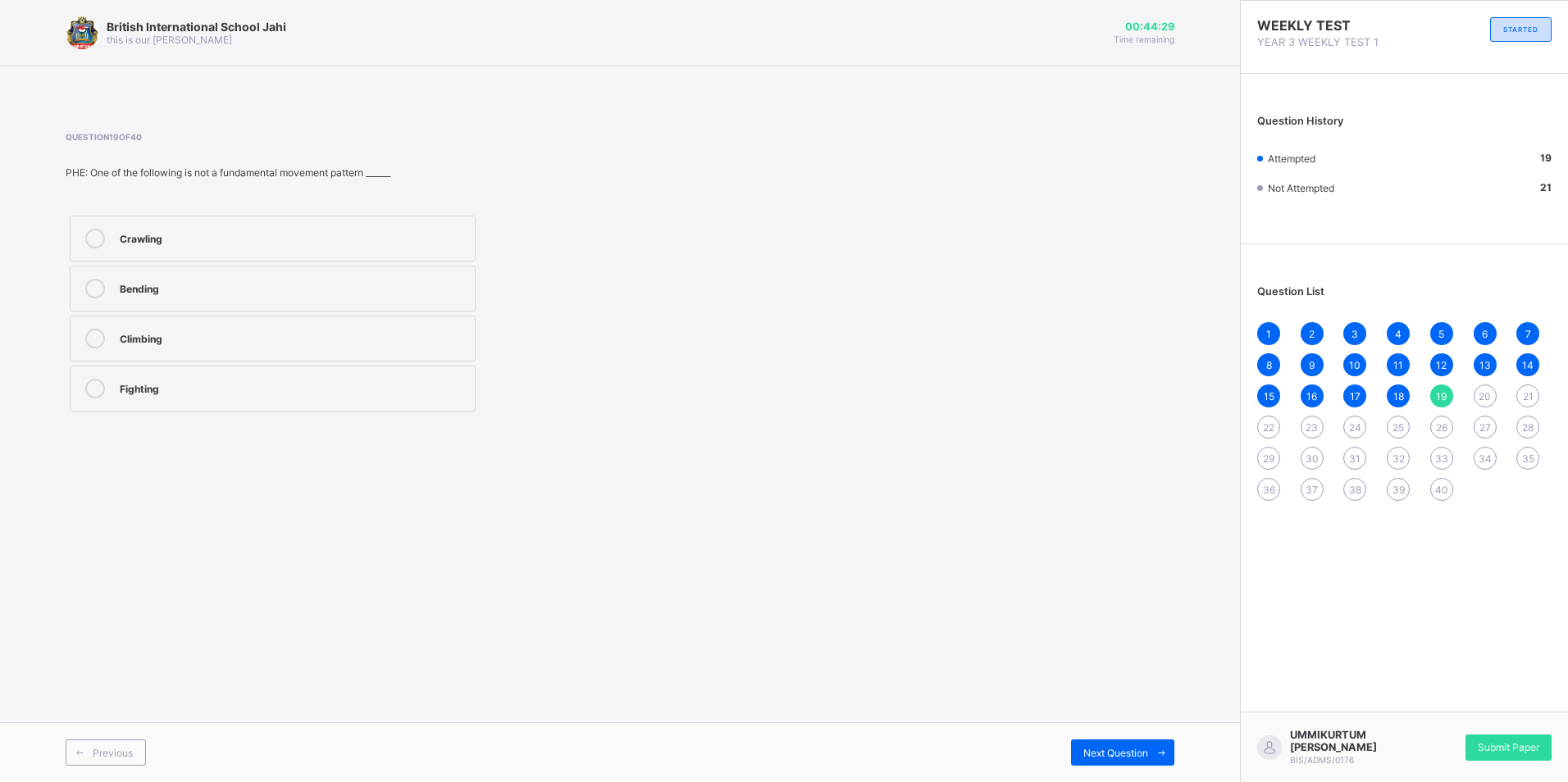
click at [317, 295] on div "Bending" at bounding box center [293, 288] width 347 height 19
drag, startPoint x: 1490, startPoint y: 368, endPoint x: 1486, endPoint y: 391, distance: 23.3
click at [1486, 391] on div "1 2 3 4 5 6 7 8 9 10 11 12 13 14 15 16 17 18 19 20 21 22 23 24 25 26 27 28 29 3…" at bounding box center [1405, 411] width 294 height 179
click at [1484, 386] on div "20" at bounding box center [1485, 395] width 23 height 23
click at [278, 395] on label "Meow" at bounding box center [273, 388] width 406 height 46
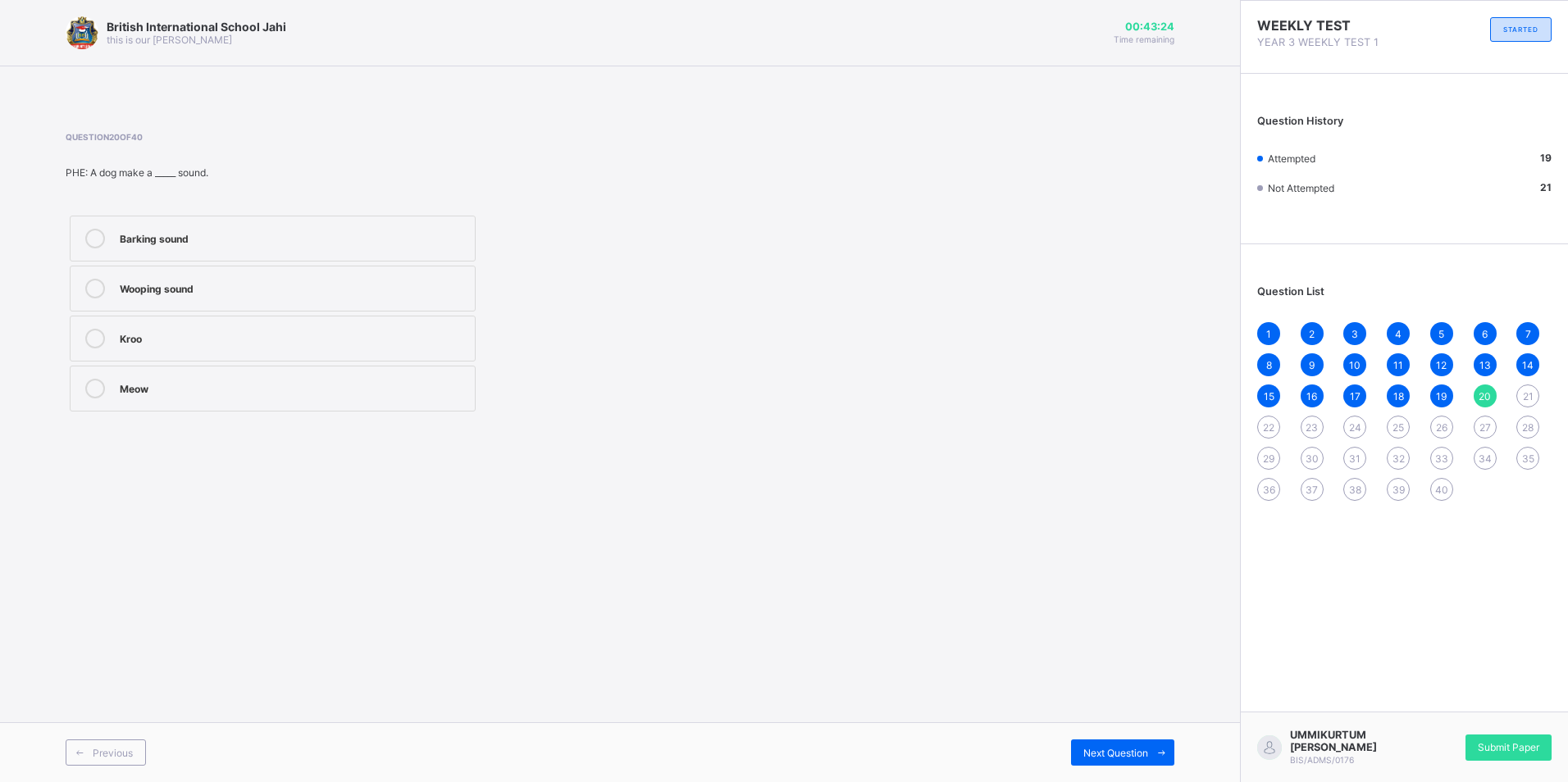
click at [1529, 387] on div "21" at bounding box center [1528, 395] width 23 height 23
click at [1486, 383] on div "1 2 3 4 5 6 7 8 9 10 11 12 13 14 15 16 17 18 19 20 21 22 23 24 25 26 27 28 29 3…" at bounding box center [1405, 411] width 294 height 179
click at [1486, 386] on div "20" at bounding box center [1485, 395] width 23 height 23
drag, startPoint x: 232, startPoint y: 372, endPoint x: 253, endPoint y: 352, distance: 29.0
click at [253, 352] on div "Barking sound Wooping sound Kroo Meow" at bounding box center [273, 314] width 414 height 204
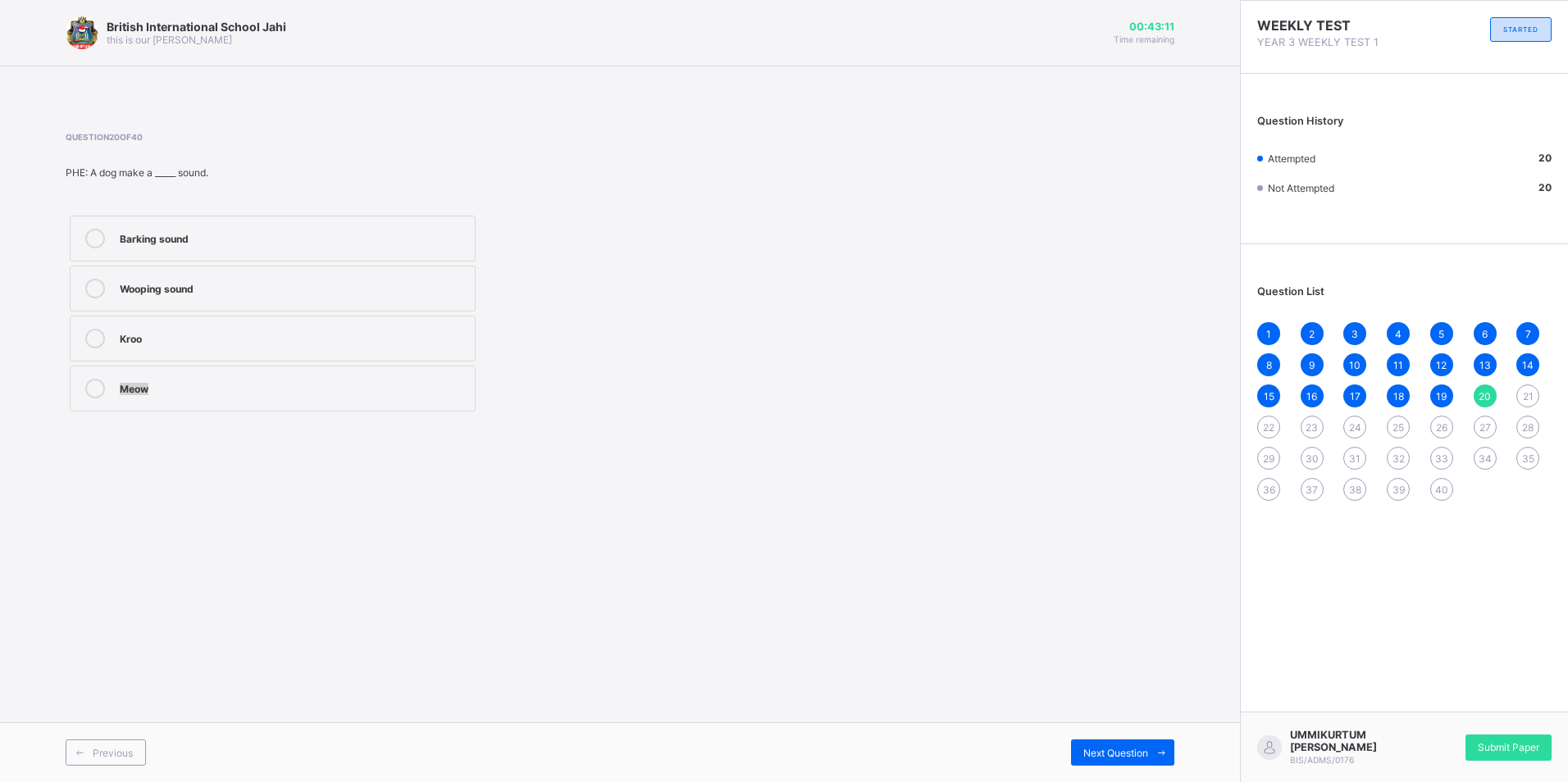
click at [216, 382] on div "Meow" at bounding box center [293, 386] width 347 height 16
click at [1520, 388] on div "21" at bounding box center [1528, 395] width 23 height 23
click at [308, 383] on div "Non of the above" at bounding box center [293, 386] width 347 height 16
click at [1267, 415] on div "22" at bounding box center [1269, 426] width 23 height 23
drag, startPoint x: 204, startPoint y: 258, endPoint x: 204, endPoint y: 330, distance: 72.0
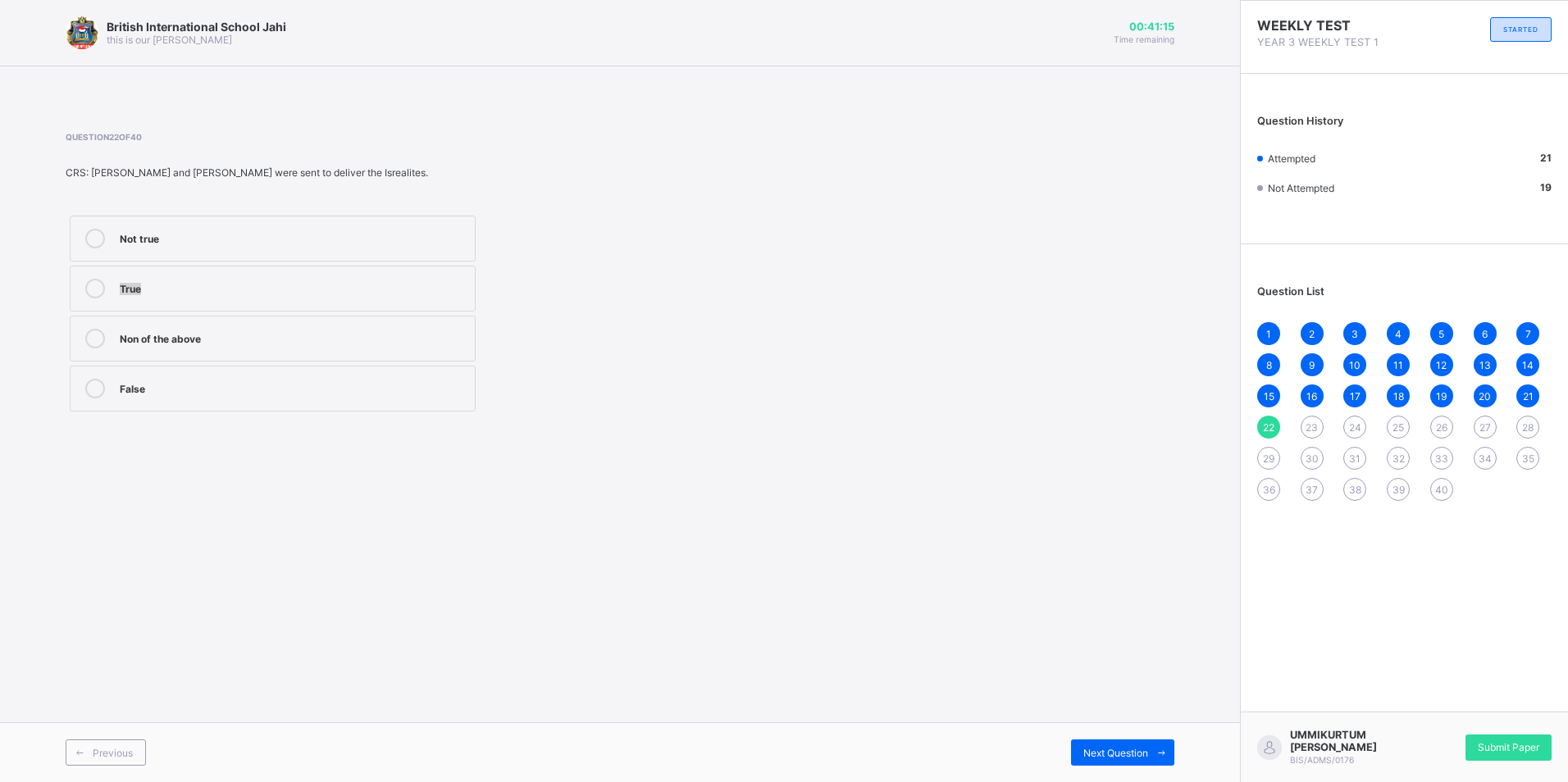
click at [204, 330] on div "Not true True Non of the above False" at bounding box center [273, 314] width 414 height 204
click at [1127, 749] on span "Next Question" at bounding box center [1115, 753] width 65 height 13
click at [1127, 747] on span "Next Question" at bounding box center [1115, 753] width 65 height 13
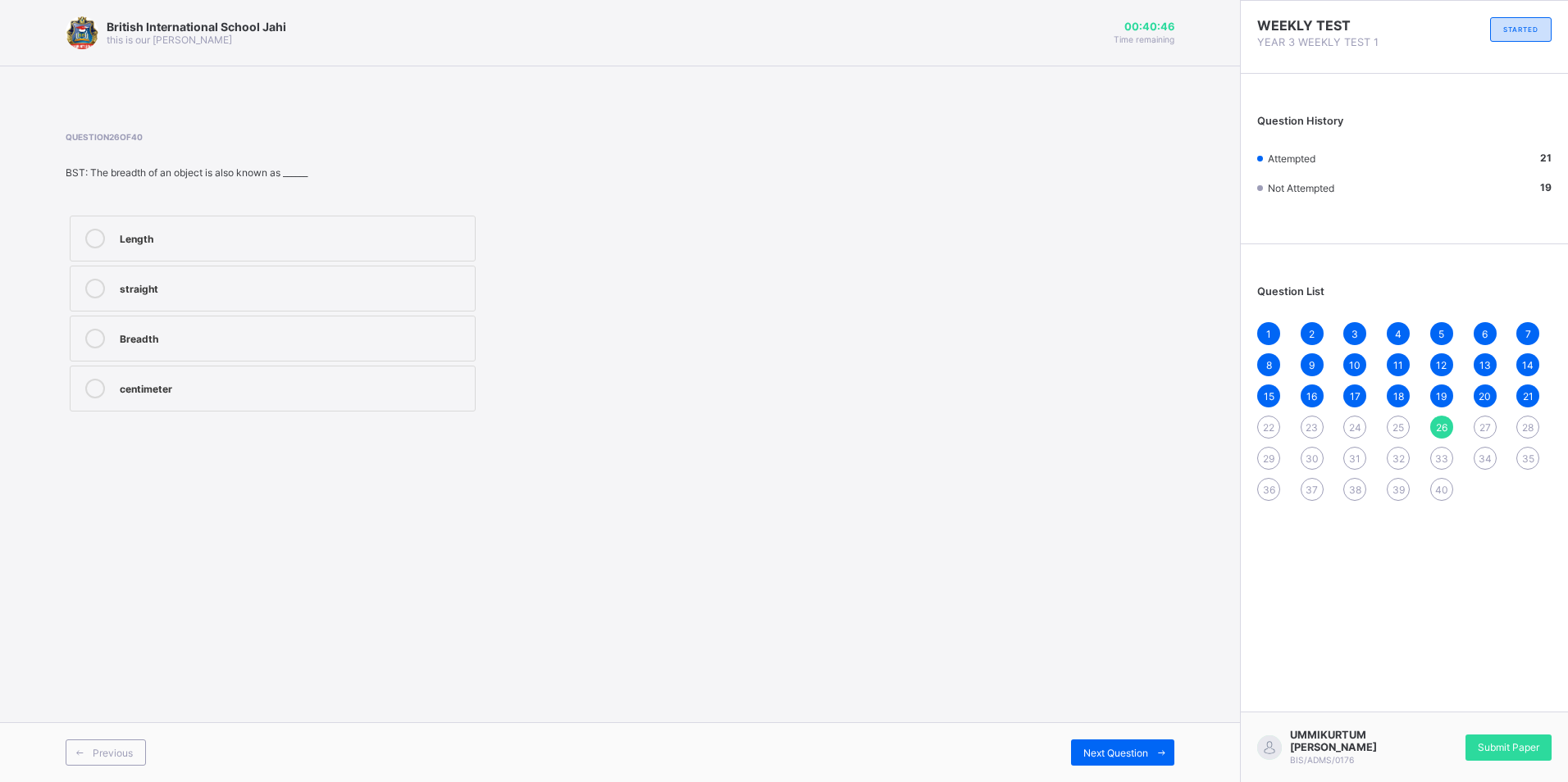
click at [208, 268] on label "straight" at bounding box center [273, 288] width 406 height 46
drag, startPoint x: 1135, startPoint y: 727, endPoint x: 1164, endPoint y: 730, distance: 29.2
click at [1163, 727] on div "Previous Next Question" at bounding box center [620, 752] width 1240 height 60
click at [1127, 735] on div "Previous Next Question" at bounding box center [620, 752] width 1240 height 60
drag, startPoint x: 1127, startPoint y: 735, endPoint x: 1115, endPoint y: 716, distance: 22.5
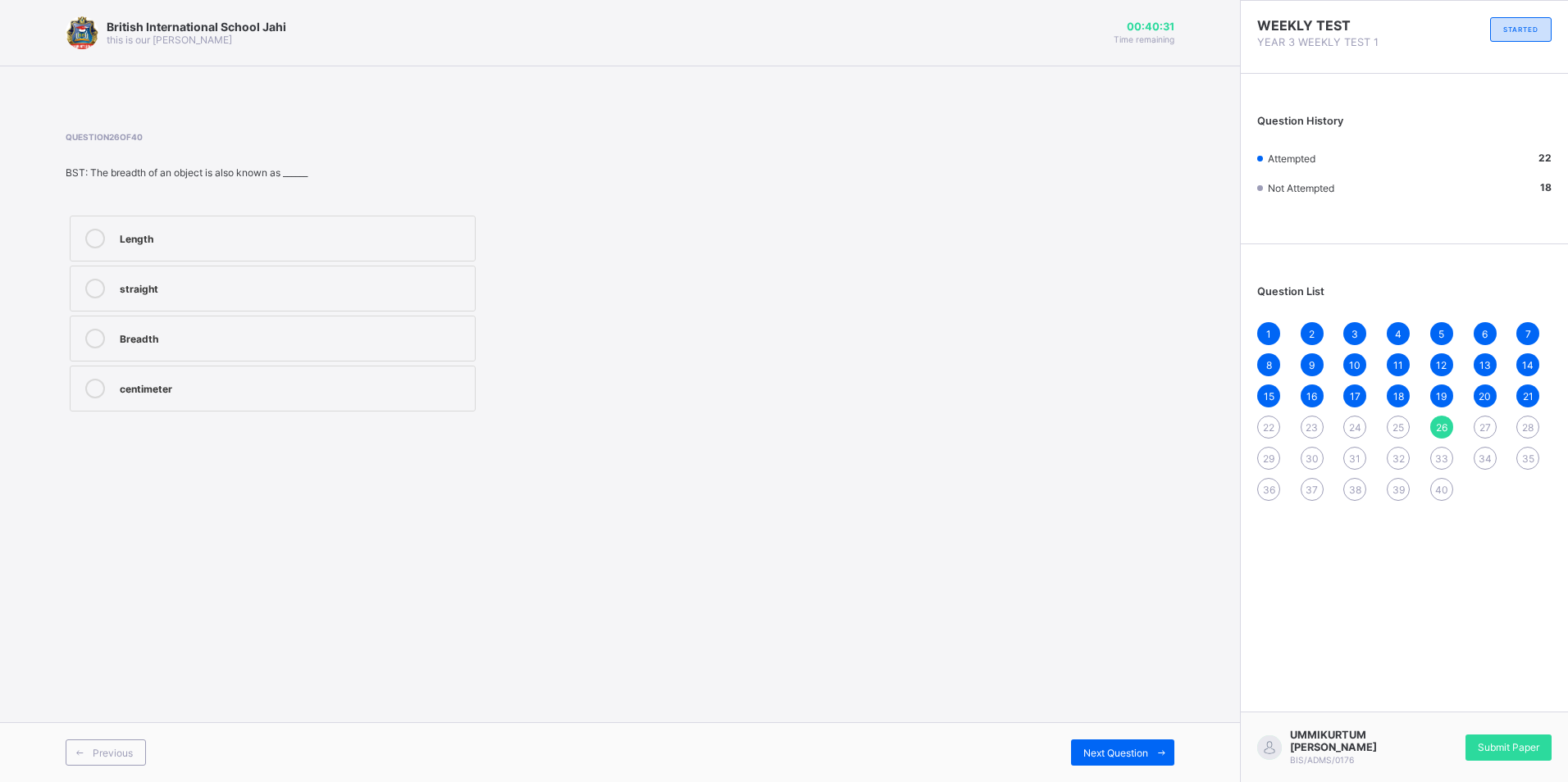
click at [1115, 716] on div "British International School Jahi this is our [PERSON_NAME] 00:40:31 Time remai…" at bounding box center [620, 391] width 1240 height 782
click at [1112, 735] on div "Previous Next Question" at bounding box center [620, 752] width 1240 height 60
click at [1479, 420] on div "27" at bounding box center [1485, 426] width 23 height 23
click at [360, 227] on label "Tin milk" at bounding box center [273, 238] width 406 height 46
drag, startPoint x: 1315, startPoint y: 239, endPoint x: 1328, endPoint y: 227, distance: 17.7
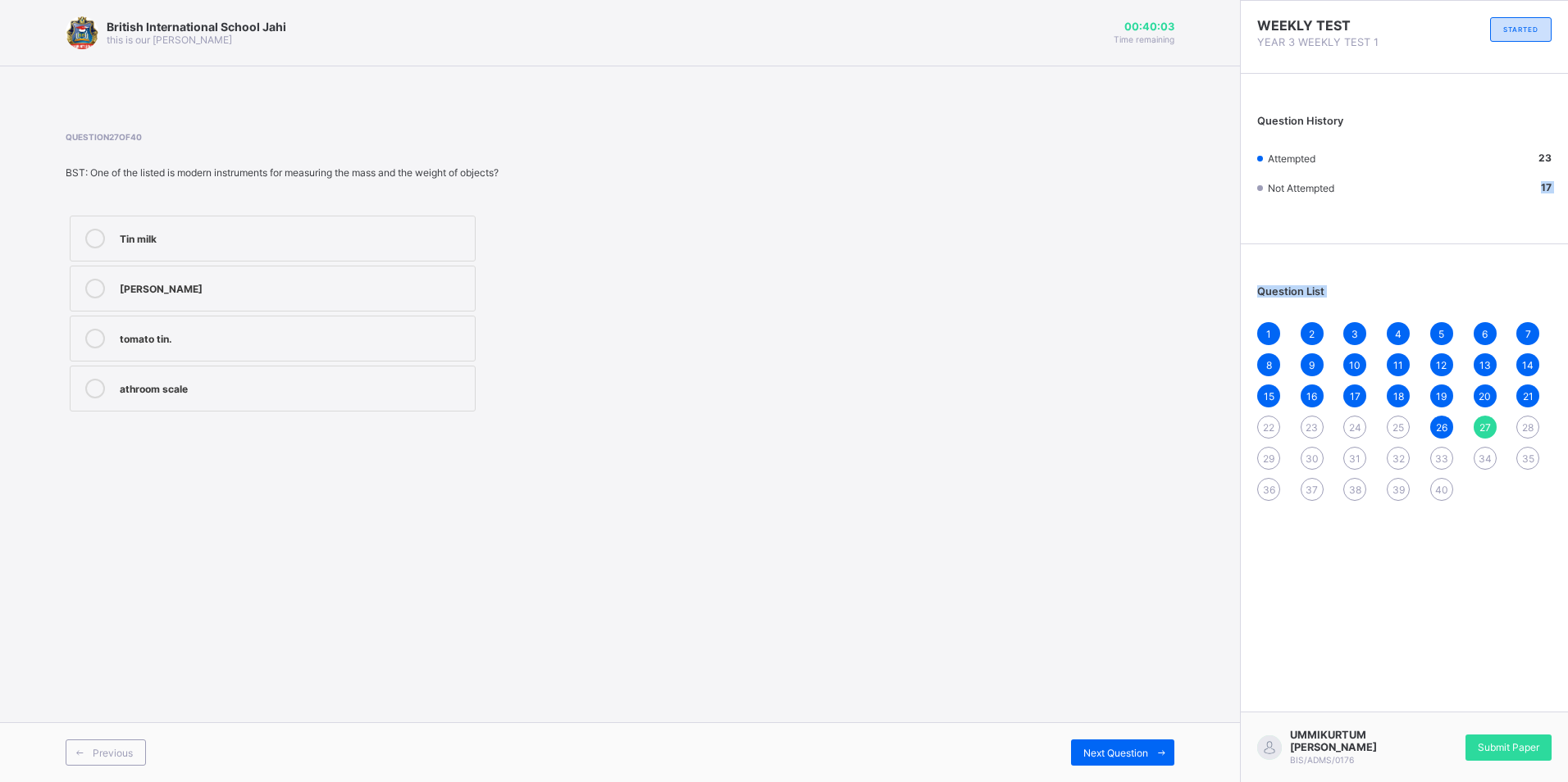
click at [1328, 227] on div "WEEKLY TEST YEAR 3 WEEKLY TEST 1 STARTED Question History Attempted 23 Not Atte…" at bounding box center [1404, 259] width 327 height 516
click at [1518, 414] on div "1 2 3 4 5 6 7 8 9 10 11 12 13 14 15 16 17 18 19 20 21 22 23 24 25 26 27 28 29 3…" at bounding box center [1405, 411] width 294 height 179
click at [1528, 420] on div "28" at bounding box center [1528, 426] width 23 height 23
drag, startPoint x: -3, startPoint y: 93, endPoint x: -3, endPoint y: 135, distance: 42.0
click at [0, 135] on html "British International School Jahi this is our [PERSON_NAME] 00:39:36 Time remai…" at bounding box center [784, 391] width 1568 height 782
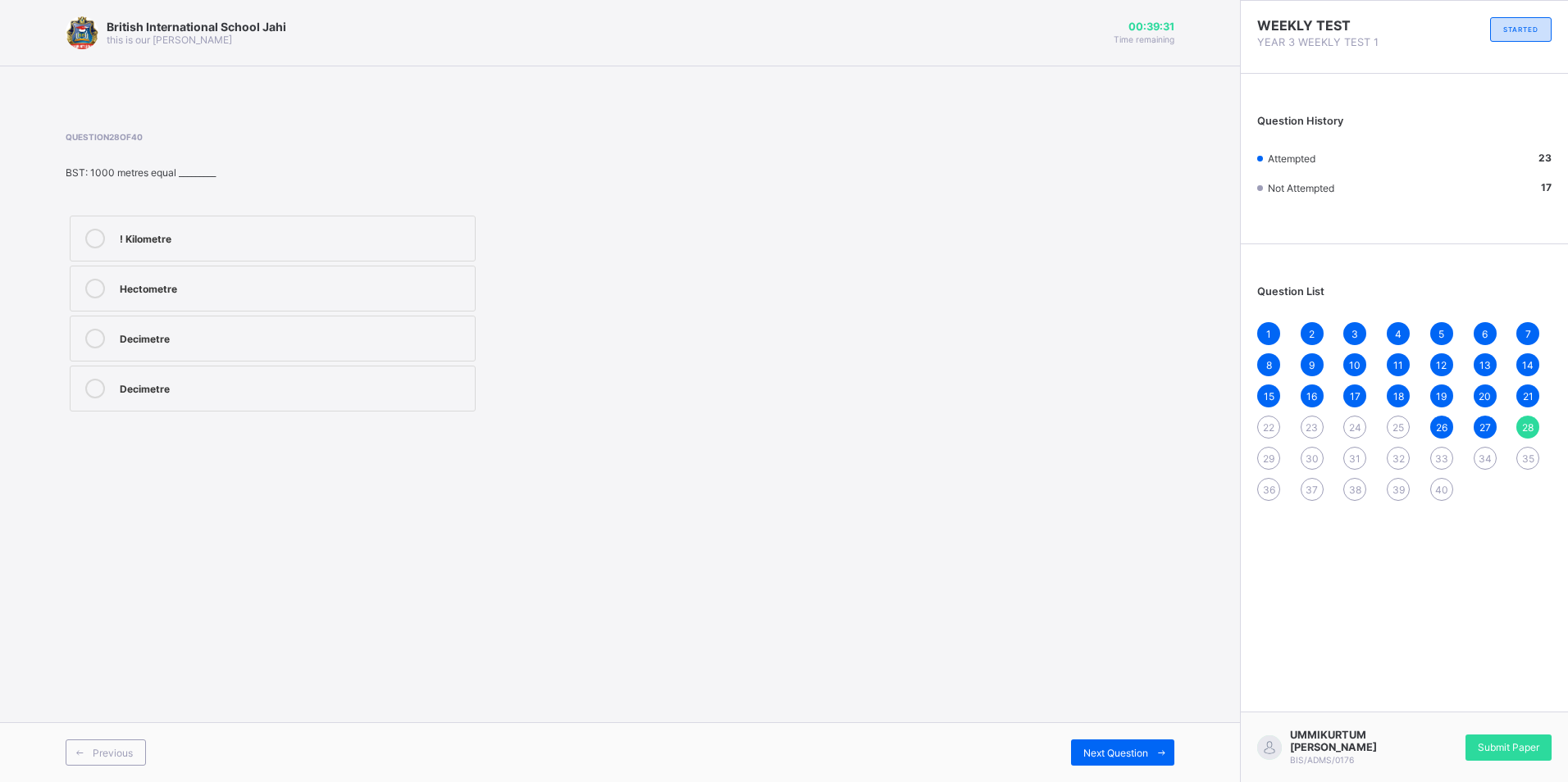
click at [385, 243] on div "! Kilometre" at bounding box center [293, 236] width 347 height 16
click at [1269, 454] on span "29" at bounding box center [1269, 458] width 12 height 13
click at [275, 267] on label "Seven" at bounding box center [273, 288] width 406 height 46
drag, startPoint x: 1348, startPoint y: 418, endPoint x: 1289, endPoint y: 505, distance: 105.1
click at [1348, 415] on div "1 2 3 4 5 6 7 8 9 10 11 12 13 14 15 16 17 18 19 20 21 22 23 24 25 26 27 28 29 3…" at bounding box center [1405, 411] width 294 height 179
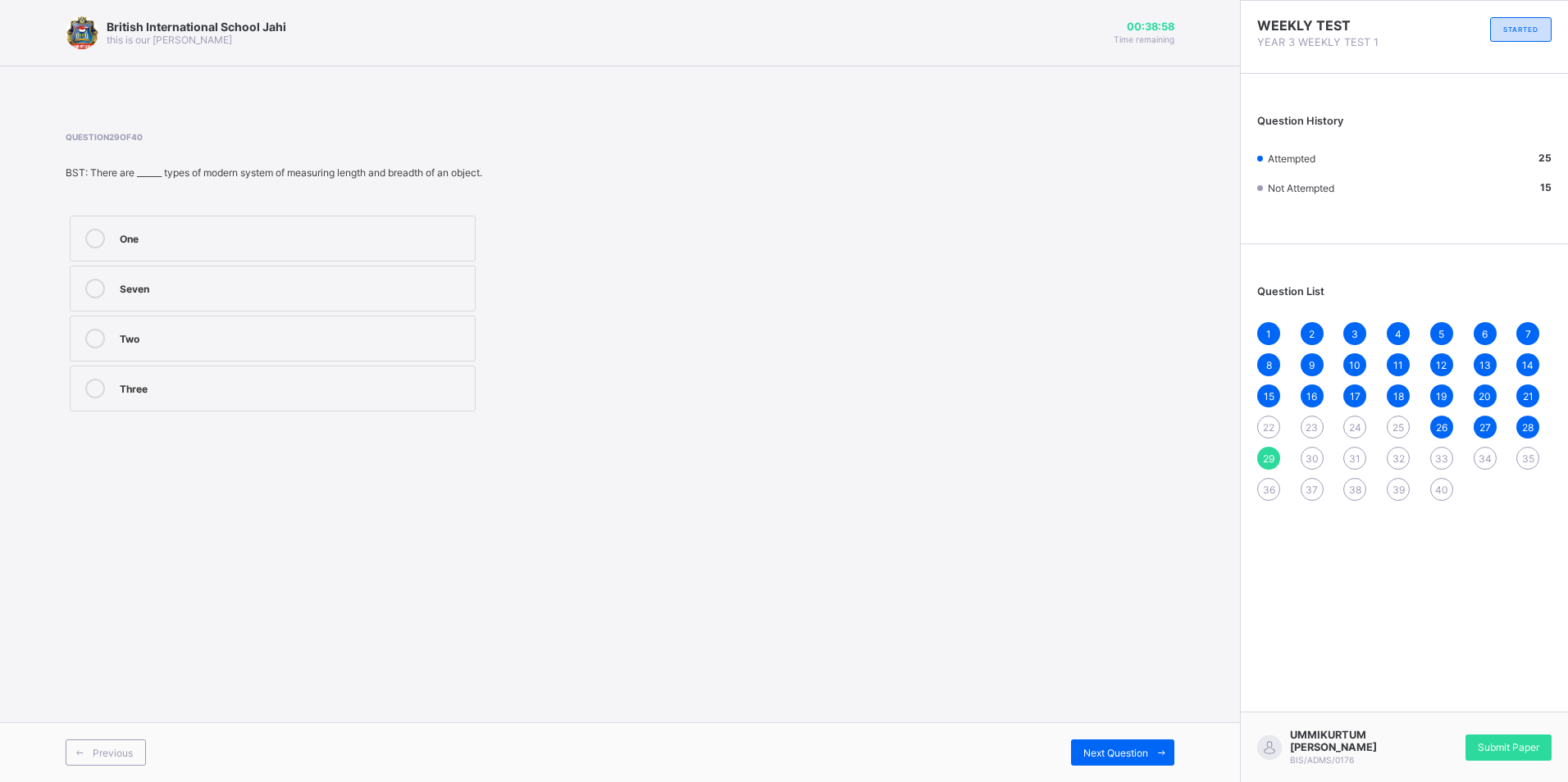
drag, startPoint x: 1311, startPoint y: 446, endPoint x: 1315, endPoint y: 457, distance: 11.7
click at [1315, 456] on div "1 2 3 4 5 6 7 8 9 10 11 12 13 14 15 16 17 18 19 20 21 22 23 24 25 26 27 28 29 3…" at bounding box center [1405, 411] width 294 height 179
click at [1319, 457] on div "30" at bounding box center [1311, 457] width 23 height 23
click at [220, 233] on div "Tape rule" at bounding box center [293, 236] width 347 height 16
click at [1353, 451] on div "31" at bounding box center [1354, 457] width 23 height 23
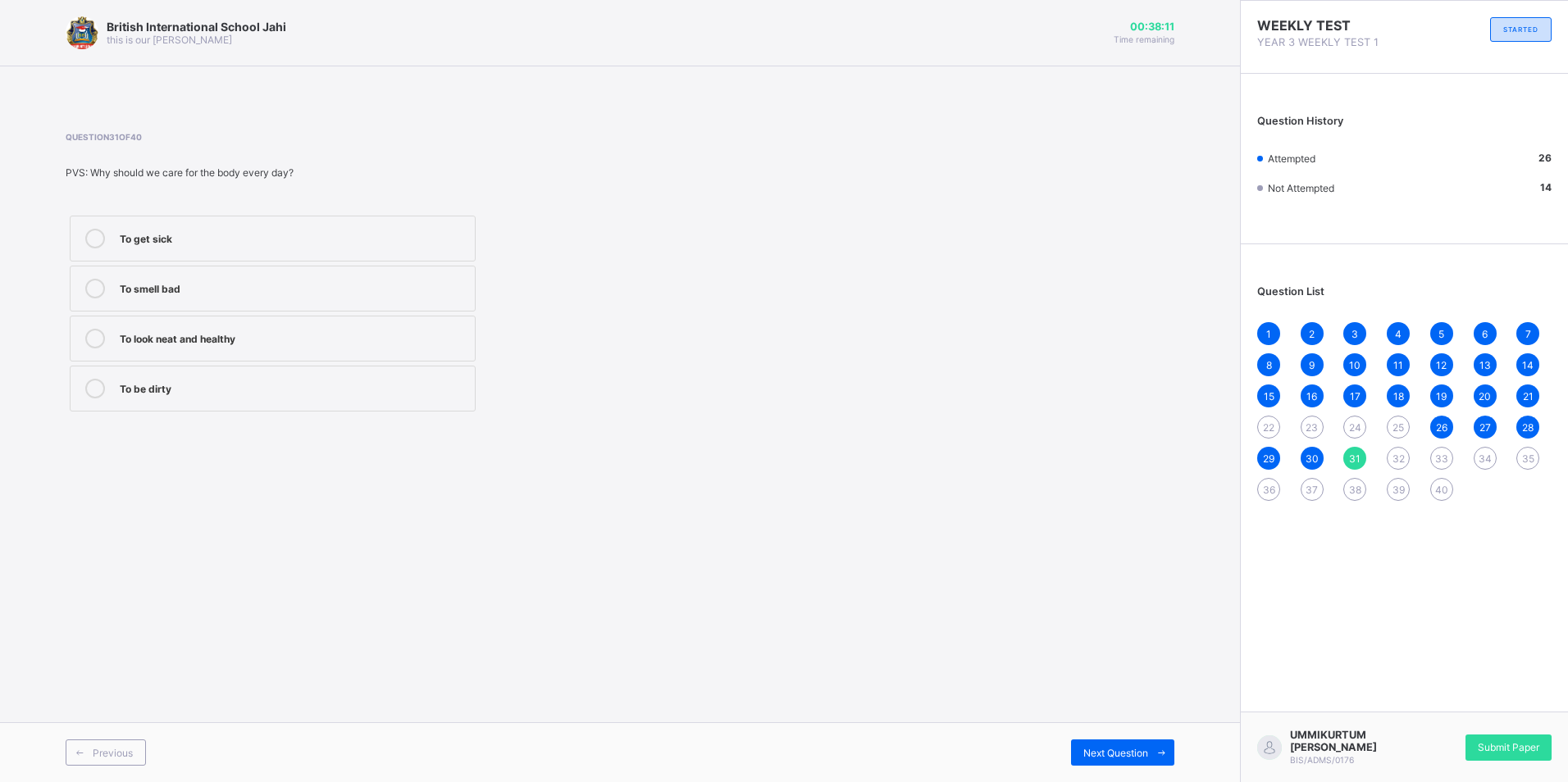
click at [264, 341] on div "To look neat and healthy" at bounding box center [293, 336] width 347 height 16
click at [1400, 451] on div "32" at bounding box center [1398, 457] width 23 height 23
click at [241, 383] on div "feet" at bounding box center [293, 386] width 347 height 16
click at [1442, 446] on div "1 2 3 4 5 6 7 8 9 10 11 12 13 14 15 16 17 18 19 20 21 22 23 24 25 26 27 28 29 3…" at bounding box center [1405, 411] width 294 height 179
click at [1446, 448] on div "33" at bounding box center [1441, 457] width 23 height 23
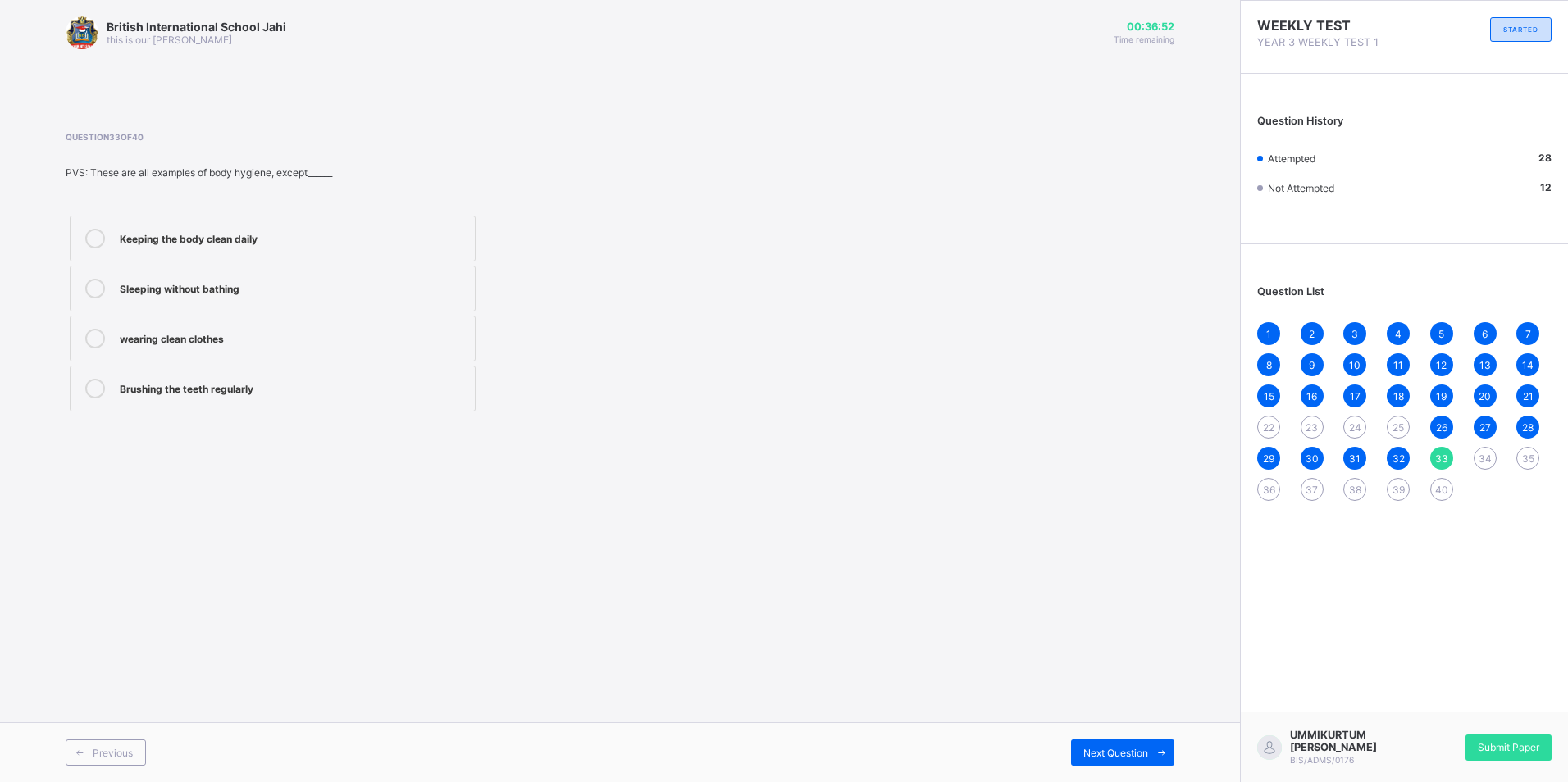
click at [428, 240] on div "Keeping the body clean daily" at bounding box center [293, 236] width 347 height 16
click at [1491, 459] on div "34" at bounding box center [1485, 457] width 23 height 23
click at [227, 380] on div "Good grooming" at bounding box center [293, 386] width 347 height 16
click at [1534, 453] on div "35" at bounding box center [1528, 457] width 23 height 23
click at [253, 389] on div "Playing with friends" at bounding box center [293, 386] width 347 height 16
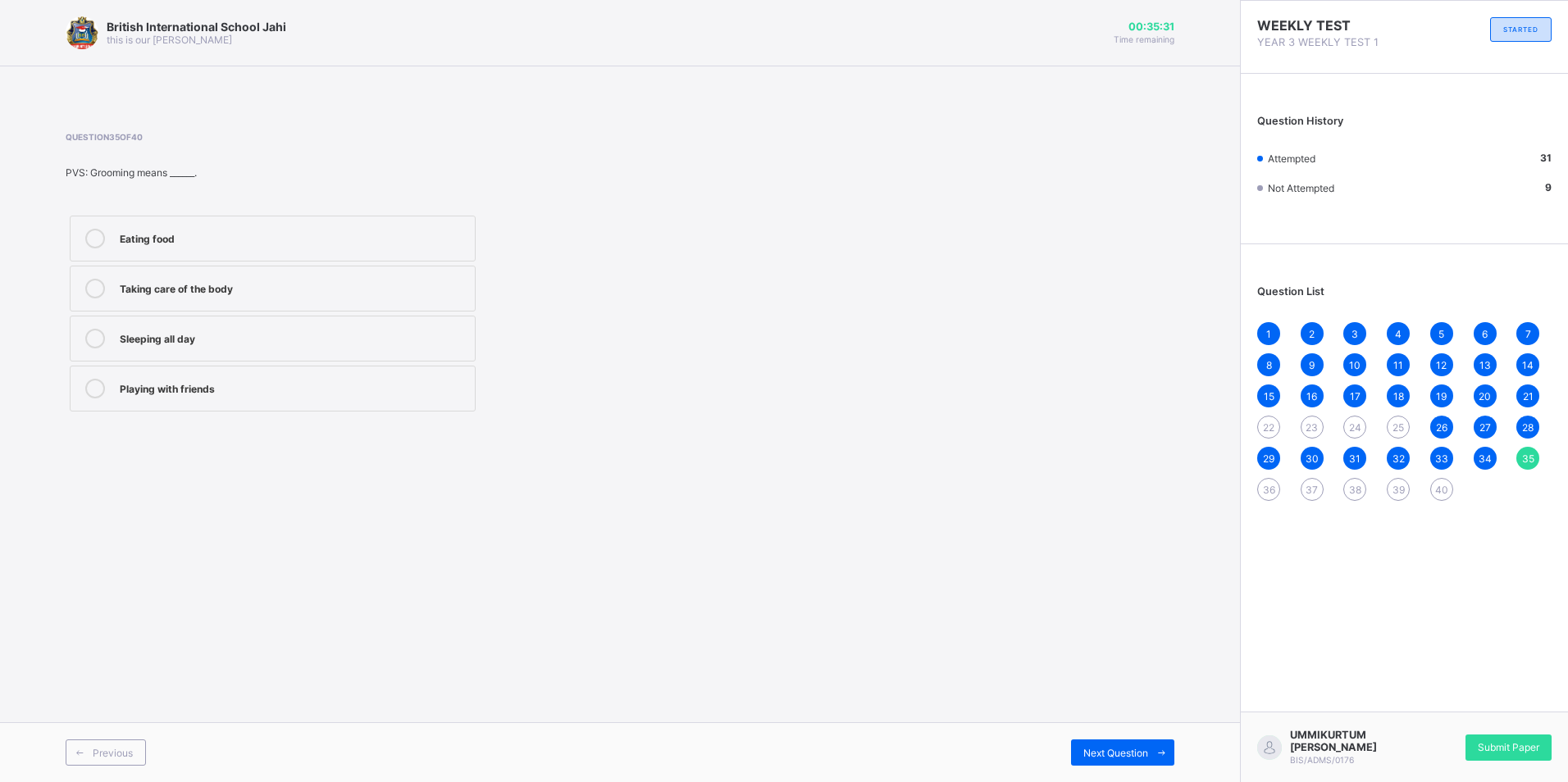
click at [1253, 499] on div "Question List 1 2 3 4 5 6 7 8 9 10 11 12 13 14 15 16 17 18 19 20 21 22 23 24 25…" at bounding box center [1404, 384] width 327 height 265
click at [1279, 481] on div "1 2 3 4 5 6 7 8 9 10 11 12 13 14 15 16 17 18 19 20 21 22 23 24 25 26 27 28 29 3…" at bounding box center [1405, 411] width 294 height 179
click at [1272, 482] on div "36" at bounding box center [1269, 489] width 23 height 23
click at [297, 377] on label "Ignore" at bounding box center [273, 388] width 406 height 46
click at [1309, 476] on div "1 2 3 4 5 6 7 8 9 10 11 12 13 14 15 16 17 18 19 20 21 22 23 24 25 26 27 28 29 3…" at bounding box center [1405, 411] width 294 height 179
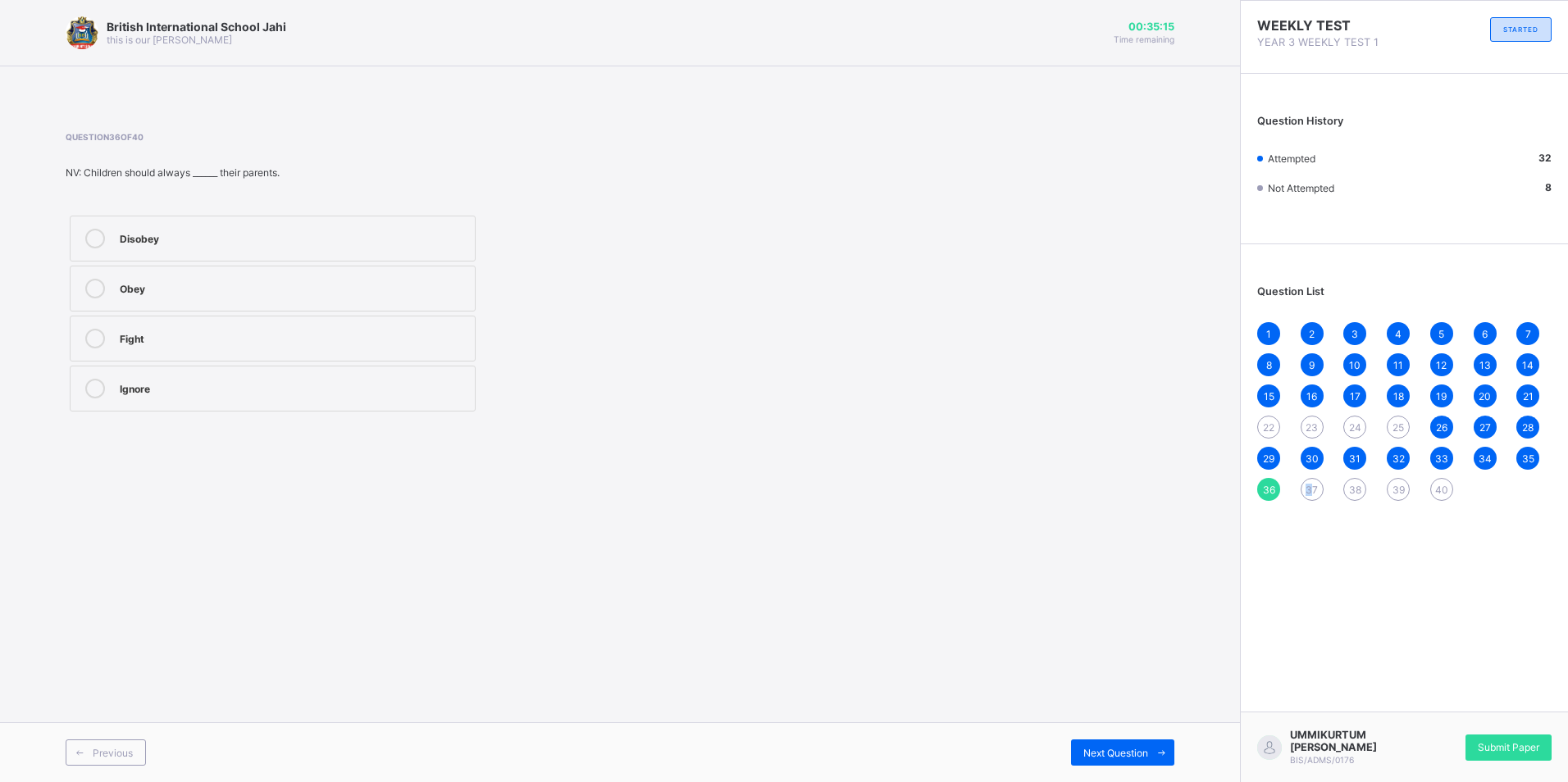
click at [1312, 483] on span "37" at bounding box center [1311, 489] width 13 height 13
drag, startPoint x: 336, startPoint y: 295, endPoint x: 347, endPoint y: 290, distance: 12.1
click at [347, 290] on div "Global family" at bounding box center [293, 288] width 347 height 19
click at [1361, 487] on div "38" at bounding box center [1354, 489] width 23 height 23
click at [199, 244] on div "Cook and care for the children" at bounding box center [293, 236] width 347 height 16
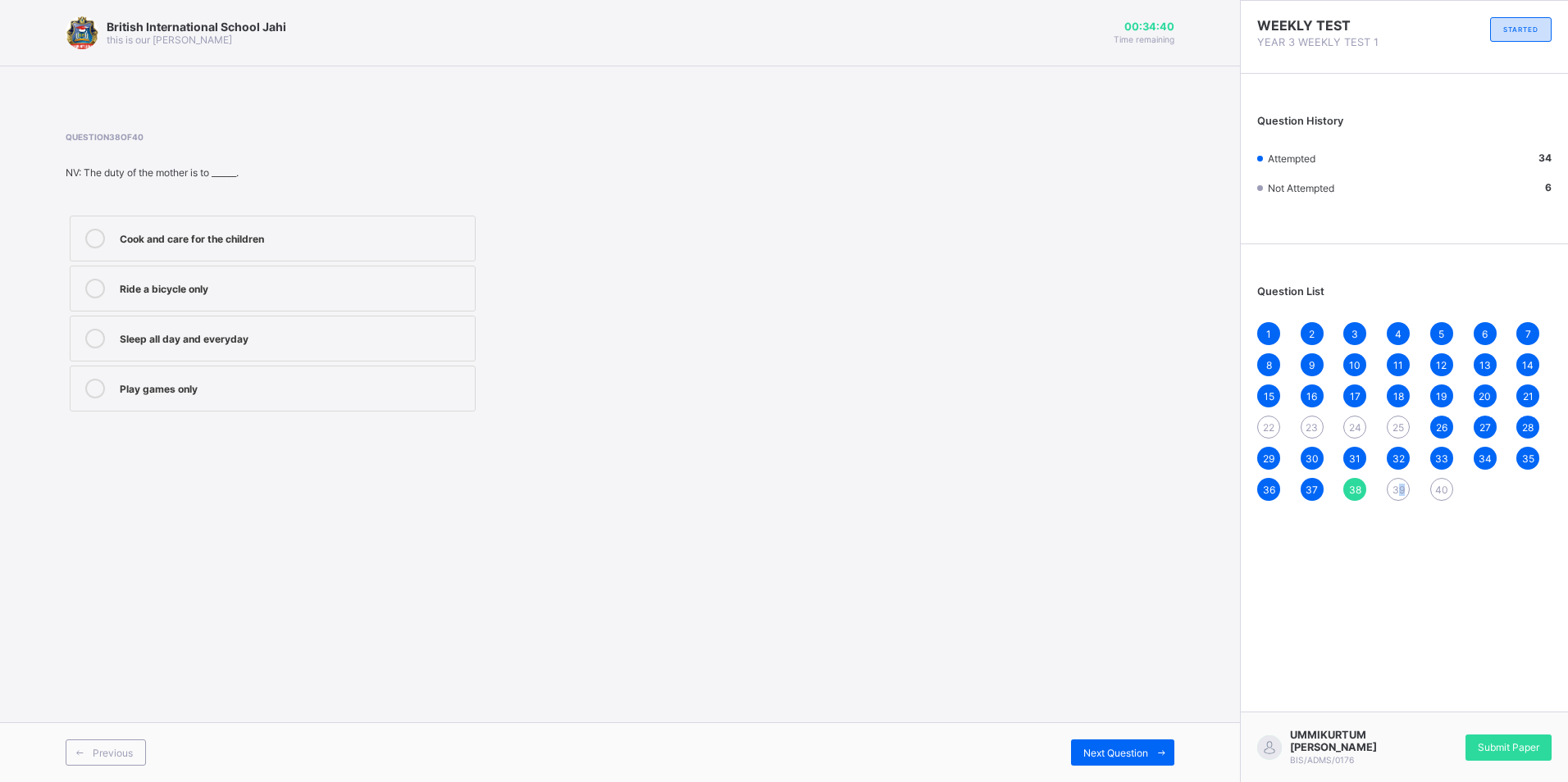
click at [1383, 493] on div "1 2 3 4 5 6 7 8 9 10 11 12 13 14 15 16 17 18 19 20 21 22 23 24 25 26 27 28 29 3…" at bounding box center [1405, 411] width 294 height 179
drag, startPoint x: 1383, startPoint y: 493, endPoint x: 1391, endPoint y: 483, distance: 12.8
click at [1391, 483] on div "39" at bounding box center [1398, 489] width 23 height 23
click at [164, 293] on div "Teacher and pupils" at bounding box center [293, 286] width 347 height 16
click at [352, 277] on label "Teacher and pupils" at bounding box center [273, 288] width 406 height 46
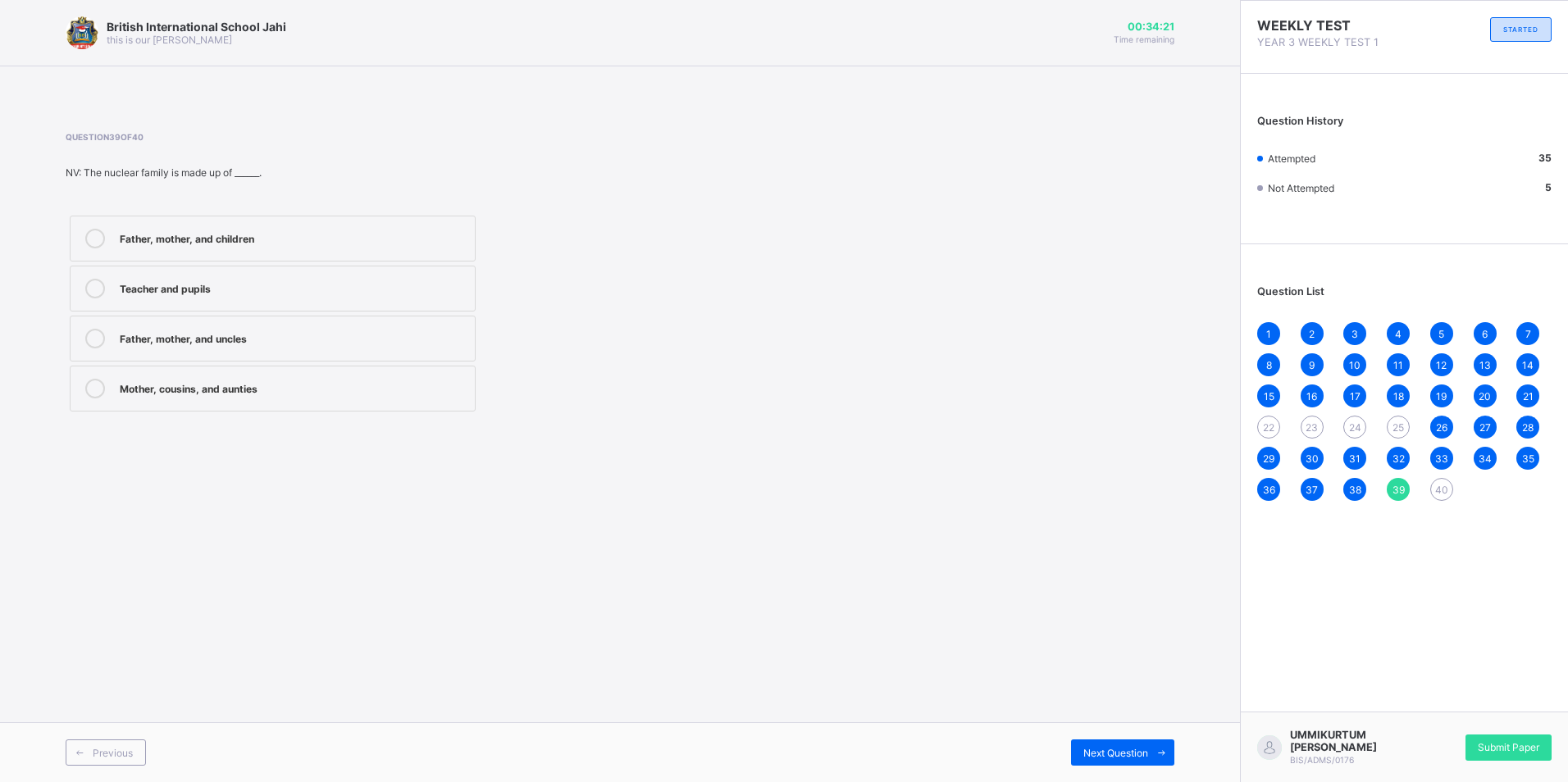
click at [1442, 477] on div "1 2 3 4 5 6 7 8 9 10 11 12 13 14 15 16 17 18 19 20 21 22 23 24 25 26 27 28 29 3…" at bounding box center [1405, 411] width 294 height 179
click at [1421, 481] on div "1 2 3 4 5 6 7 8 9 10 11 12 13 14 15 16 17 18 19 20 21 22 23 24 25 26 27 28 29 3…" at bounding box center [1405, 411] width 294 height 179
drag, startPoint x: 1421, startPoint y: 481, endPoint x: 1433, endPoint y: 487, distance: 13.4
click at [1433, 487] on div "40" at bounding box center [1441, 489] width 23 height 23
click at [172, 293] on div "A group of strangers" at bounding box center [293, 286] width 347 height 16
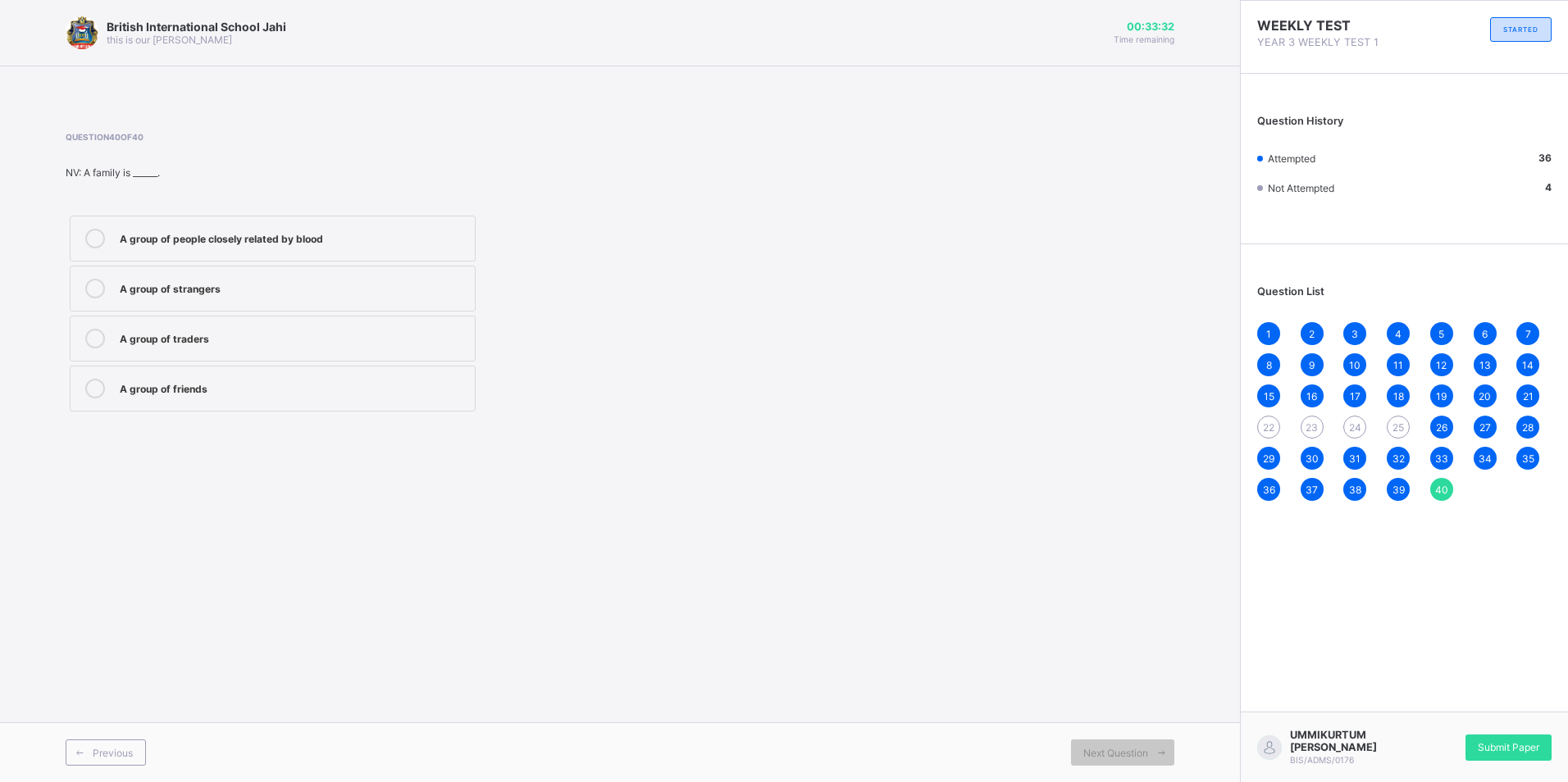
drag, startPoint x: 745, startPoint y: 169, endPoint x: 1113, endPoint y: 294, distance: 388.7
drag, startPoint x: 1113, startPoint y: 294, endPoint x: 533, endPoint y: 238, distance: 582.7
drag, startPoint x: 533, startPoint y: 238, endPoint x: 1032, endPoint y: 419, distance: 530.8
click at [1032, 419] on div "Question 40 of 40 NV: A family is ______. A group of people closely related by …" at bounding box center [620, 274] width 1109 height 333
click at [1523, 761] on div "UMMIKURTUM [PERSON_NAME] BIS/ADMS/0176 Submit Paper" at bounding box center [1404, 747] width 328 height 71
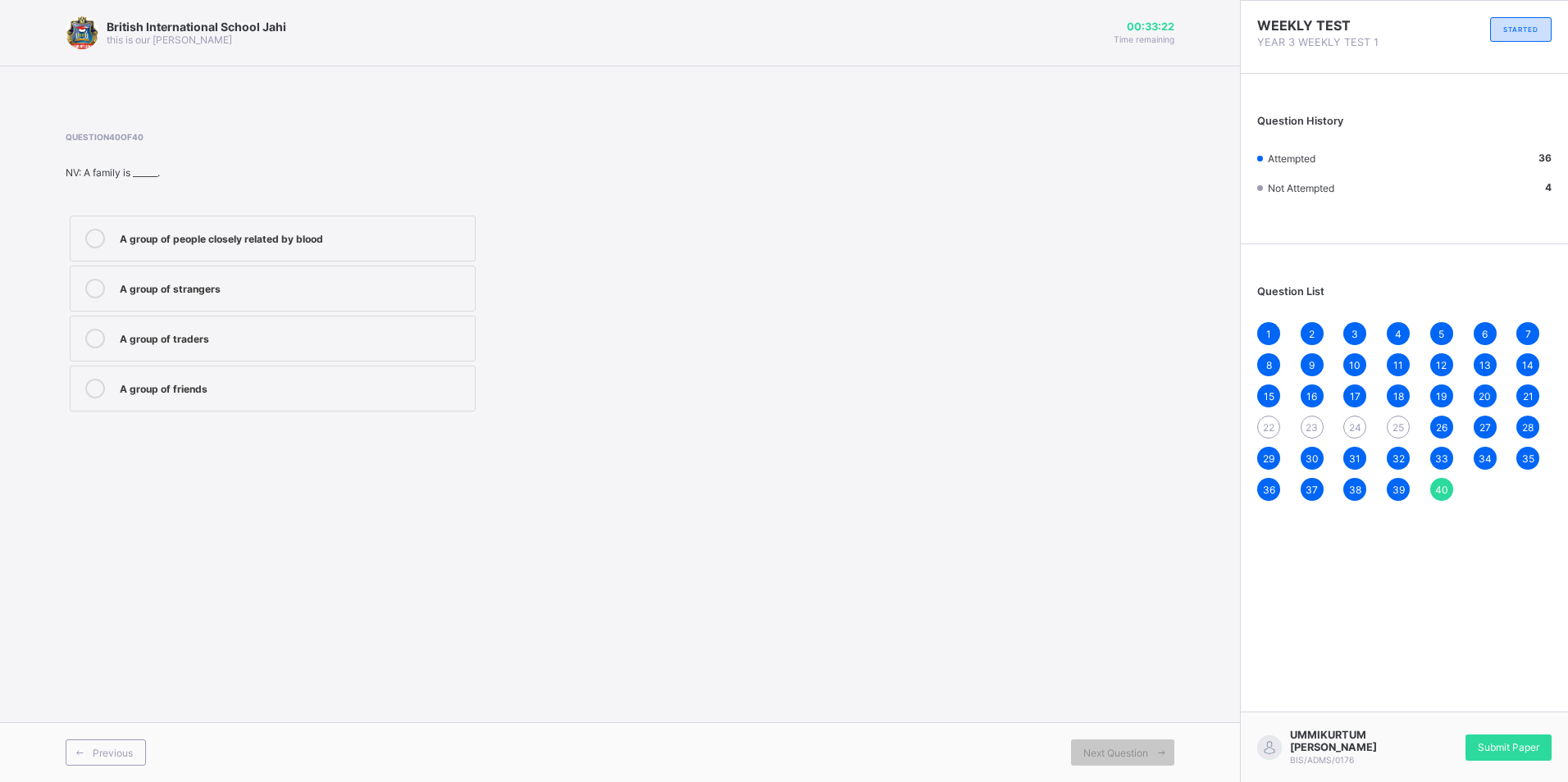
click at [1520, 761] on div "UMMIKURTUM [PERSON_NAME] BIS/ADMS/0176 Submit Paper" at bounding box center [1404, 747] width 328 height 71
drag, startPoint x: 1520, startPoint y: 761, endPoint x: 783, endPoint y: 271, distance: 885.0
click at [783, 271] on div "Question 40 of 40 NV: A family is ______. A group of people closely related by …" at bounding box center [620, 273] width 1109 height 283
click at [1482, 738] on div "Submit Paper" at bounding box center [1508, 748] width 86 height 26
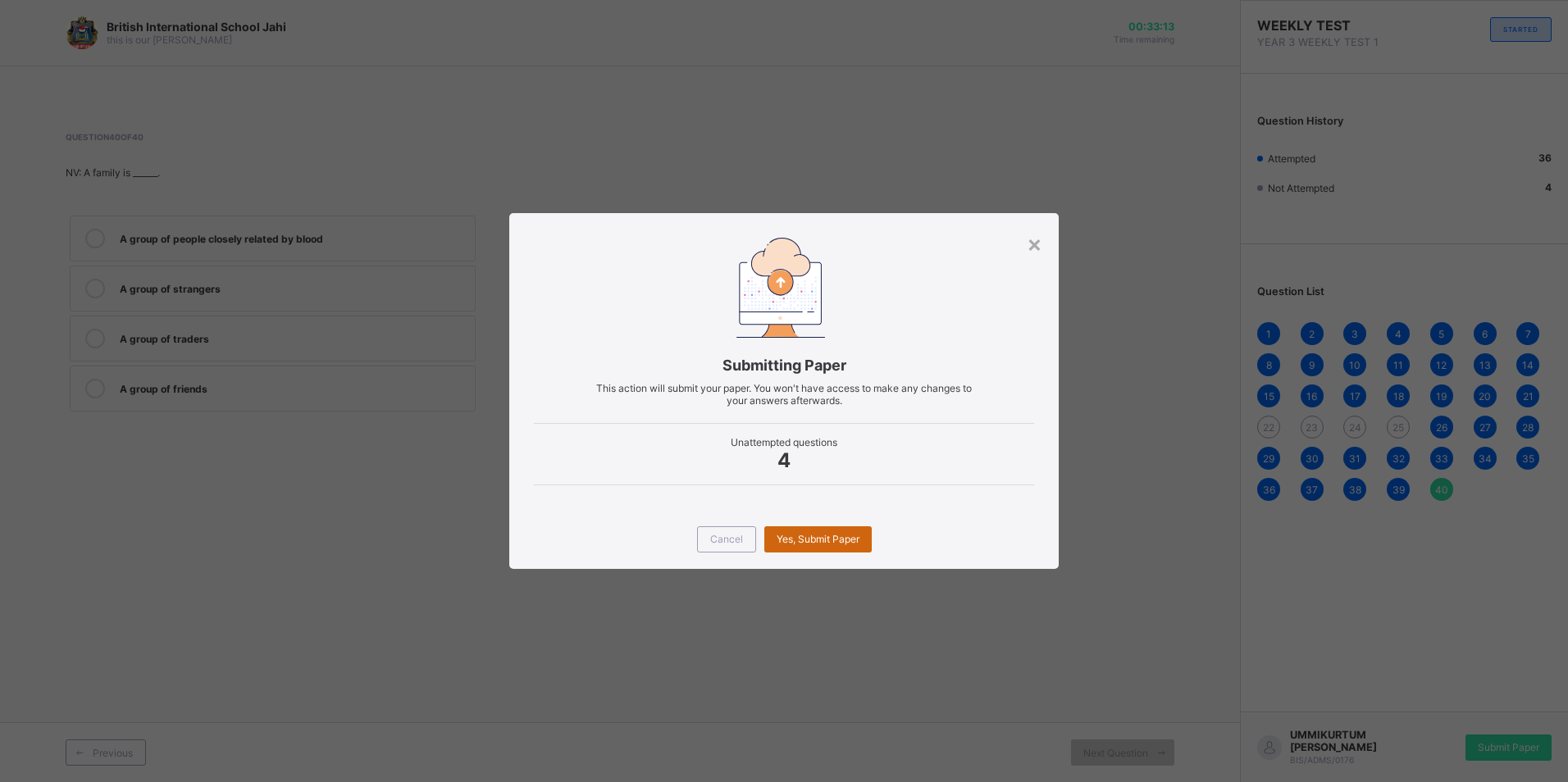
click at [825, 533] on span "Yes, Submit Paper" at bounding box center [818, 539] width 82 height 13
